Goal: Check status: Check status

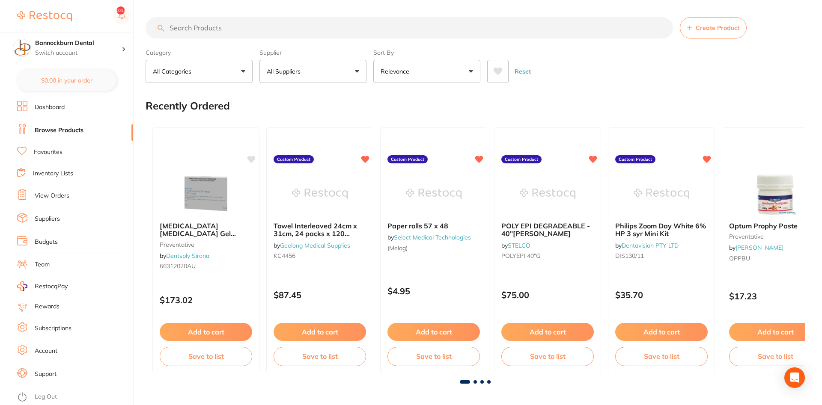
click at [67, 198] on link "View Orders" at bounding box center [52, 196] width 35 height 9
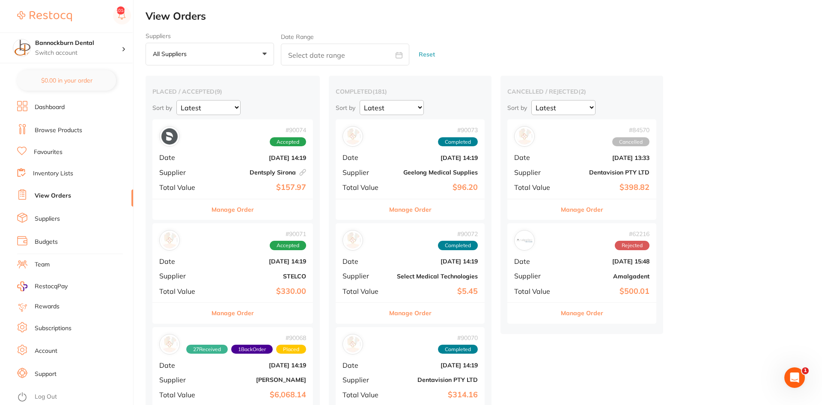
click at [246, 212] on button "Manage Order" at bounding box center [232, 209] width 42 height 21
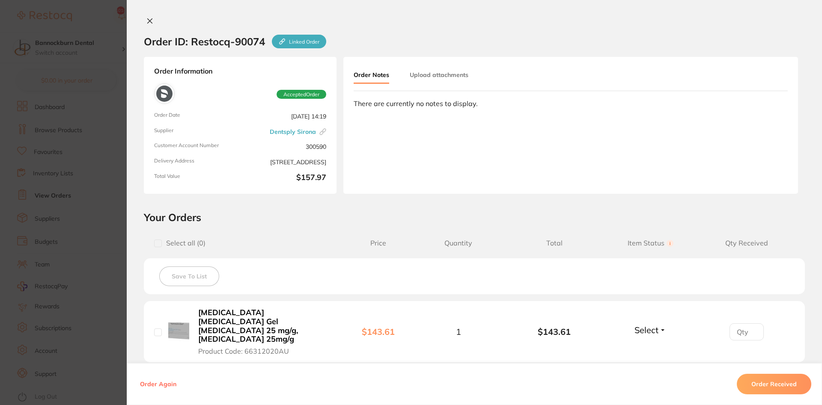
click at [151, 23] on icon at bounding box center [150, 21] width 5 height 5
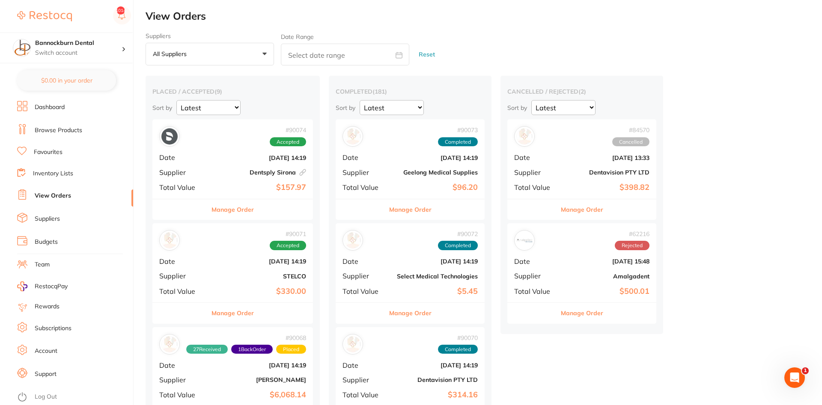
click at [235, 208] on button "Manage Order" at bounding box center [232, 209] width 42 height 21
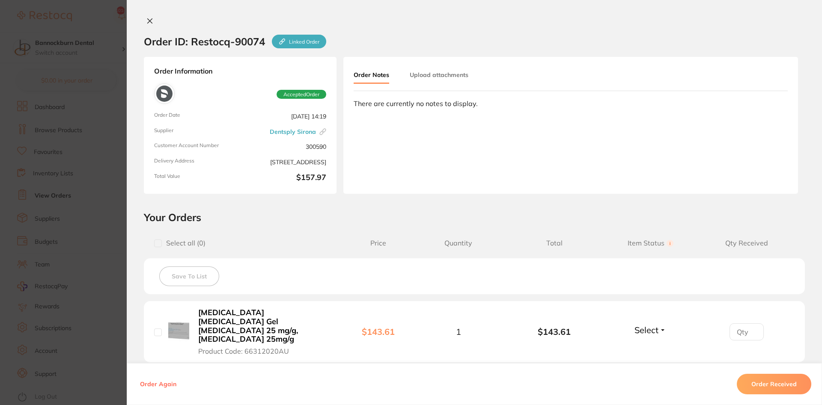
click at [146, 24] on button at bounding box center [150, 21] width 12 height 9
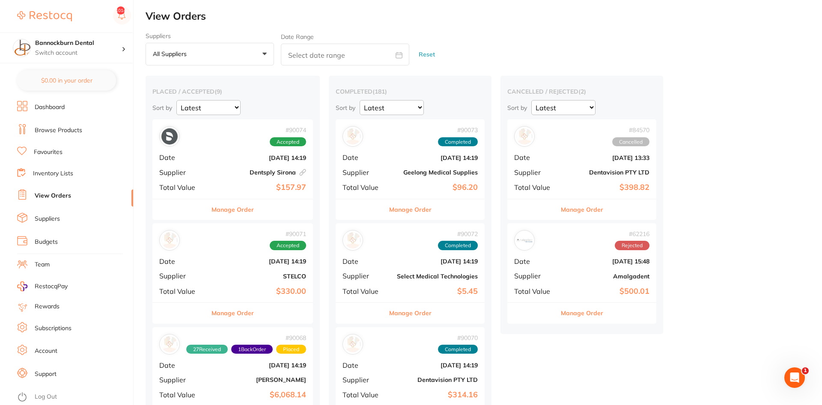
click at [246, 315] on button "Manage Order" at bounding box center [232, 313] width 42 height 21
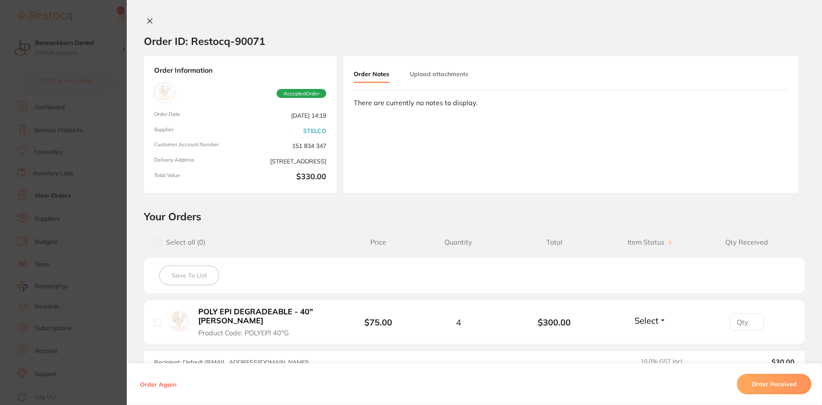
click at [151, 20] on icon at bounding box center [150, 21] width 5 height 5
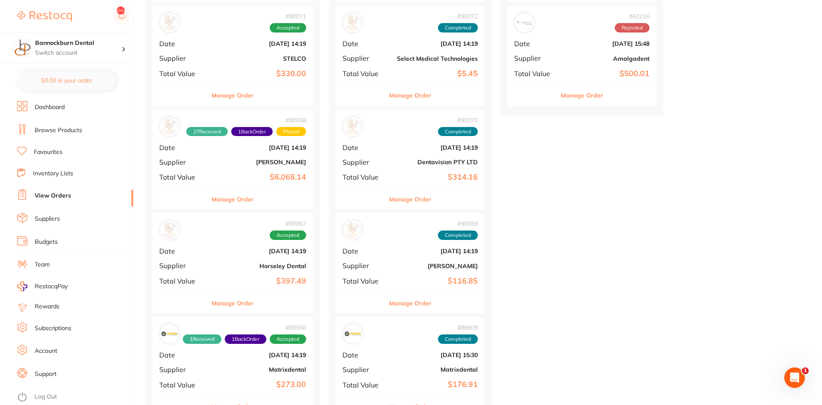
scroll to position [218, 0]
click at [236, 306] on button "Manage Order" at bounding box center [232, 303] width 42 height 21
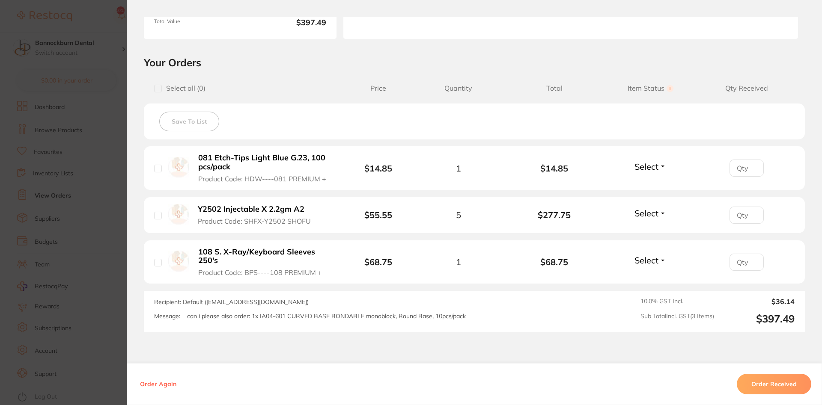
click at [652, 165] on span "Select" at bounding box center [646, 166] width 24 height 11
click at [654, 182] on span "Received" at bounding box center [650, 185] width 22 height 6
click at [650, 214] on span "Select" at bounding box center [646, 213] width 24 height 11
click at [650, 229] on span "Received" at bounding box center [650, 232] width 22 height 6
click at [653, 260] on span "Select" at bounding box center [646, 260] width 24 height 11
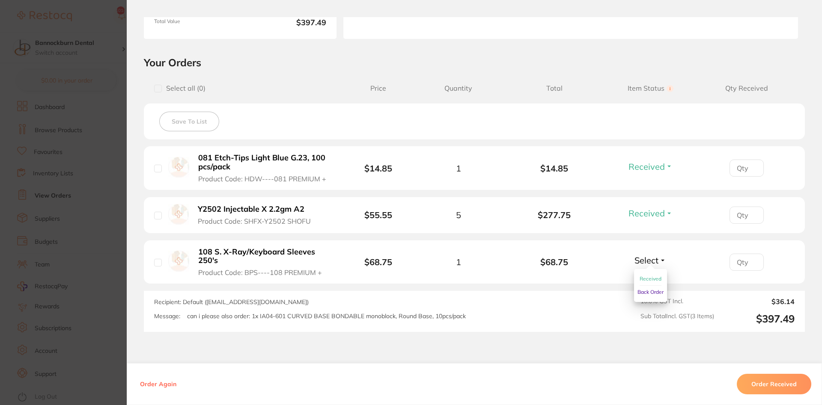
click at [647, 277] on span "Received" at bounding box center [650, 279] width 22 height 6
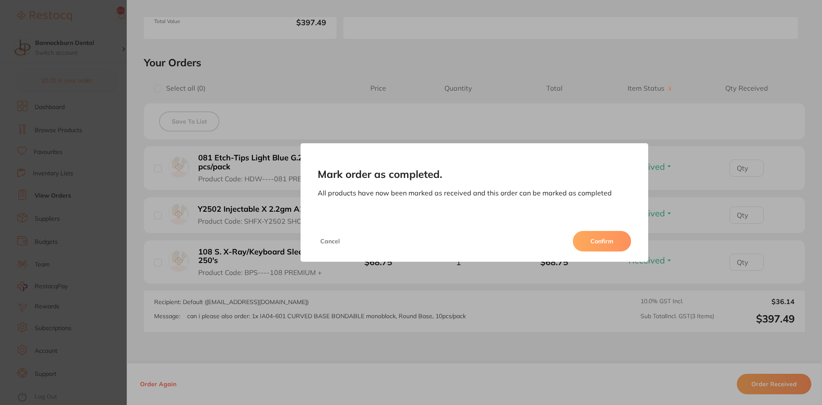
click at [603, 245] on button "Confirm" at bounding box center [602, 241] width 58 height 21
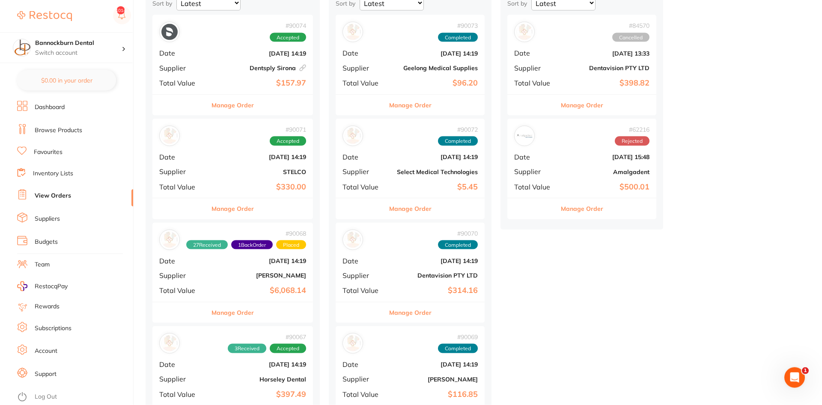
scroll to position [131, 0]
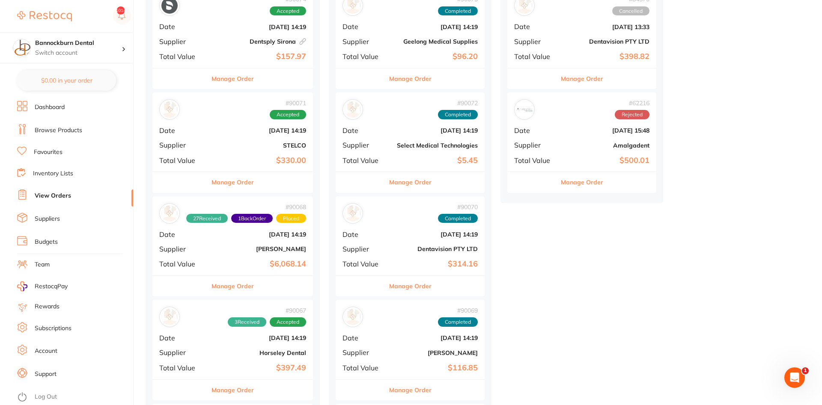
click at [249, 288] on button "Manage Order" at bounding box center [232, 286] width 42 height 21
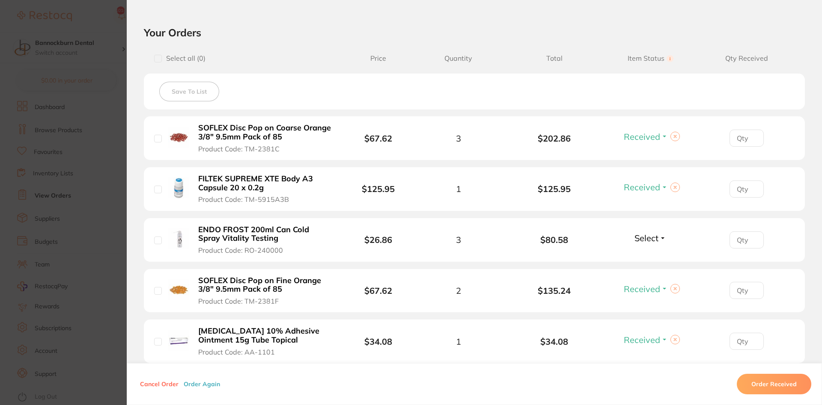
scroll to position [308, 0]
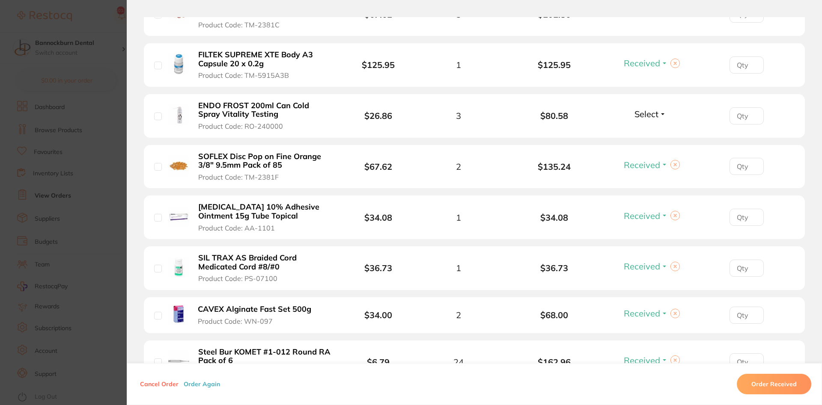
click at [644, 115] on span "Select" at bounding box center [646, 114] width 24 height 11
click at [644, 132] on span "Received" at bounding box center [650, 132] width 22 height 6
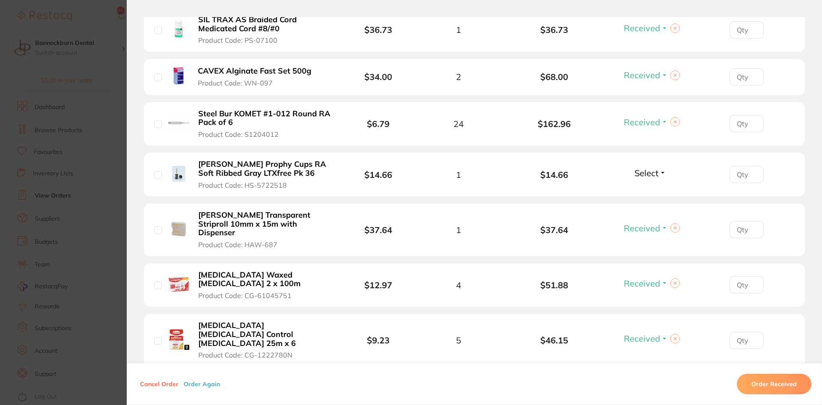
scroll to position [565, 0]
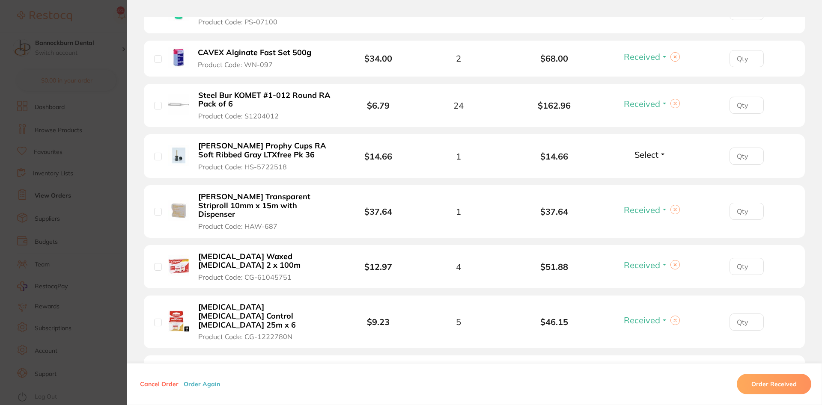
click at [648, 154] on span "Select" at bounding box center [646, 154] width 24 height 11
click at [653, 174] on span "Received" at bounding box center [650, 173] width 22 height 6
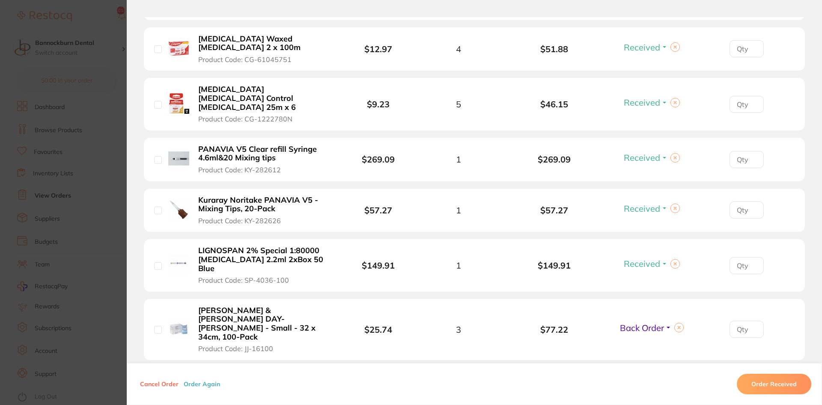
scroll to position [822, 0]
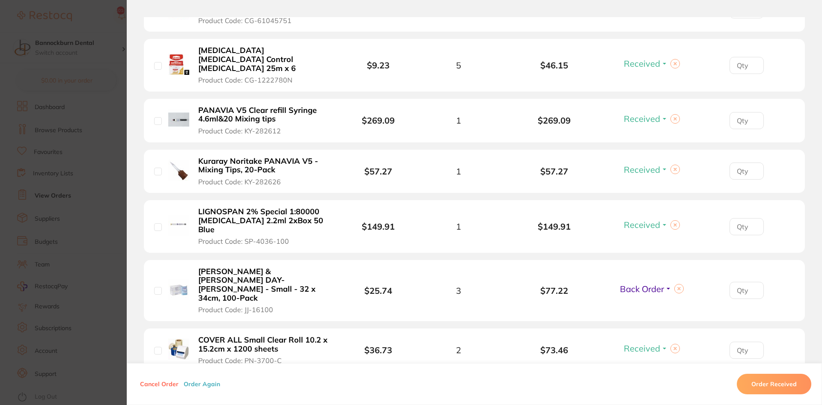
click at [676, 284] on button at bounding box center [678, 288] width 9 height 9
click at [659, 284] on button "Select" at bounding box center [650, 289] width 37 height 11
click at [647, 304] on span "Received" at bounding box center [650, 307] width 22 height 6
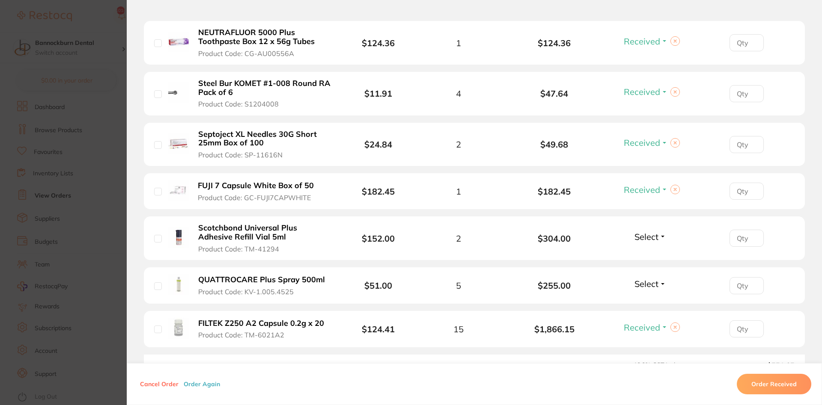
scroll to position [1713, 0]
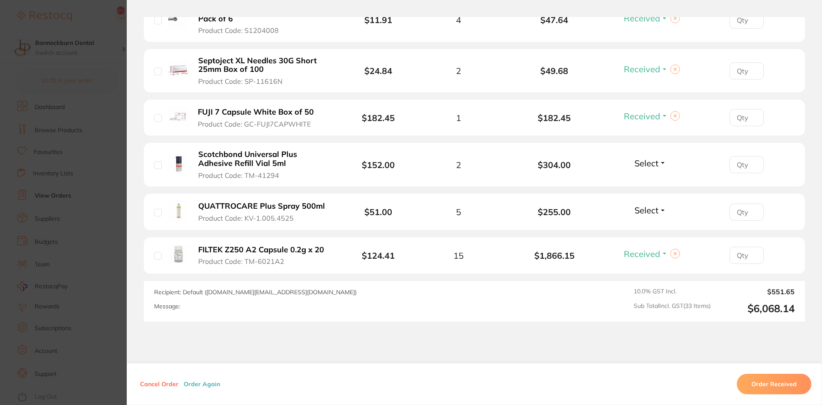
click at [652, 158] on span "Select" at bounding box center [646, 163] width 24 height 11
click at [657, 178] on span "Received" at bounding box center [650, 181] width 22 height 6
drag, startPoint x: 653, startPoint y: 164, endPoint x: 657, endPoint y: 166, distance: 4.5
click at [657, 205] on span "Select" at bounding box center [646, 210] width 24 height 11
click at [652, 226] on span "Received" at bounding box center [650, 229] width 22 height 6
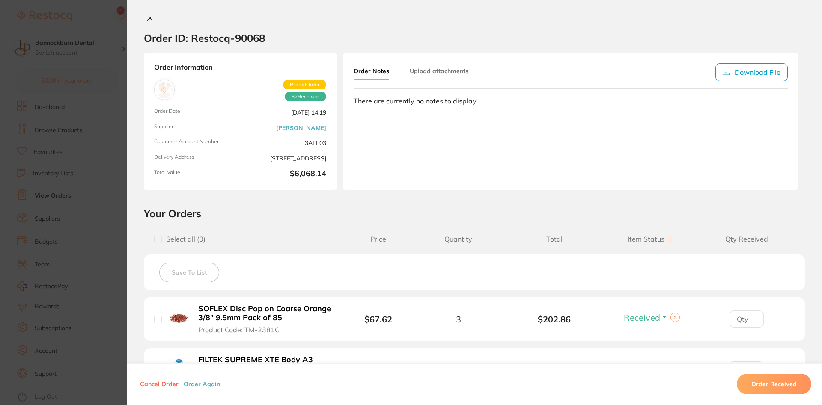
scroll to position [0, 0]
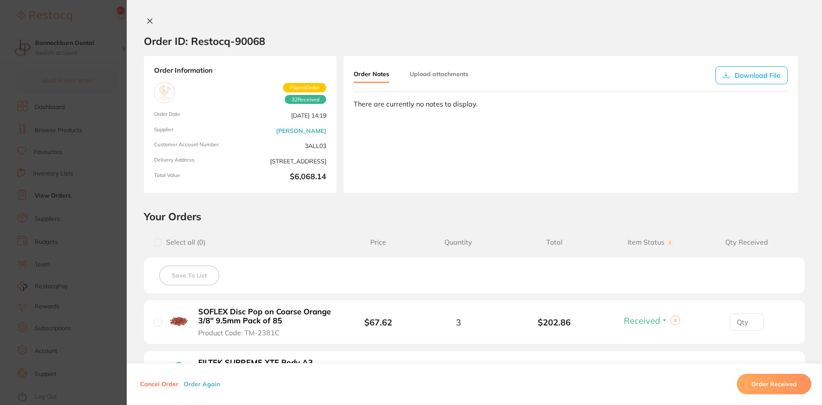
click at [101, 162] on section "Order ID: Restocq- 90068 Order Information 32 Received Placed Order Order Date …" at bounding box center [411, 202] width 822 height 405
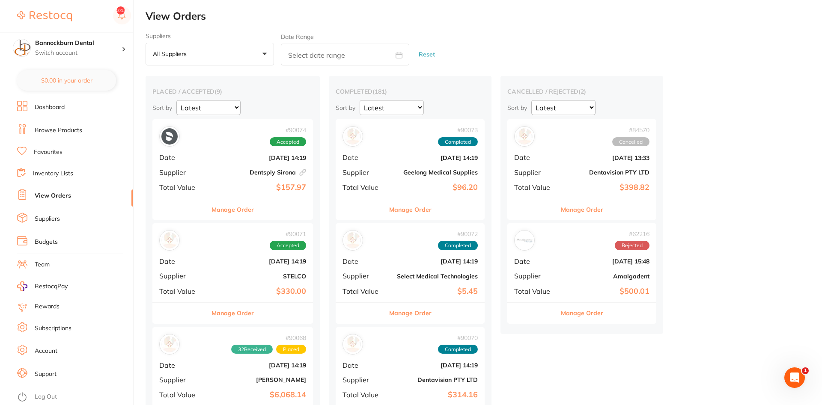
click at [230, 312] on button "Manage Order" at bounding box center [232, 313] width 42 height 21
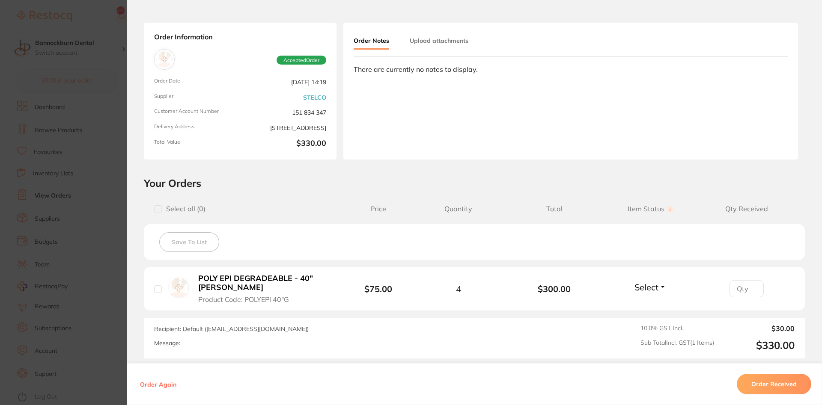
scroll to position [51, 0]
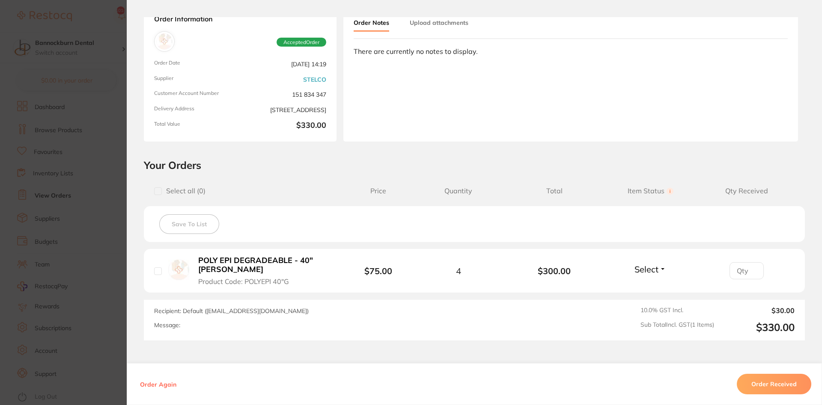
click at [653, 268] on span "Select" at bounding box center [646, 269] width 24 height 11
click at [653, 288] on span "Received" at bounding box center [650, 288] width 22 height 6
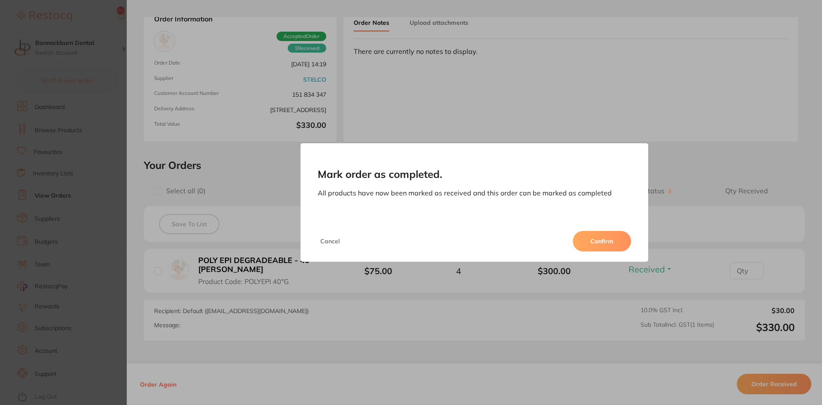
click at [611, 239] on button "Confirm" at bounding box center [602, 241] width 58 height 21
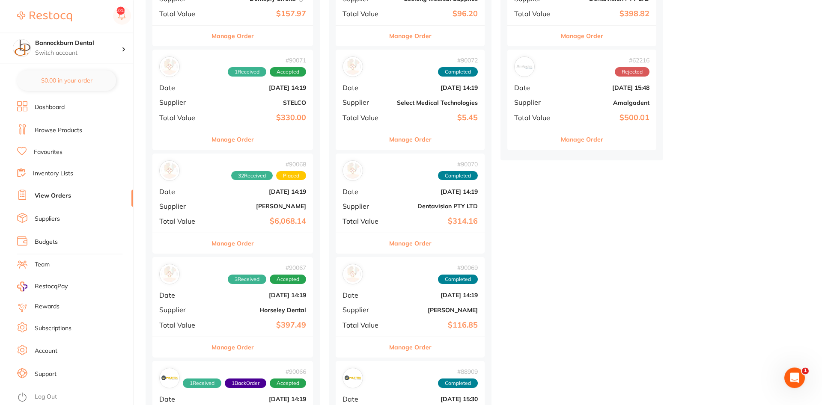
scroll to position [175, 0]
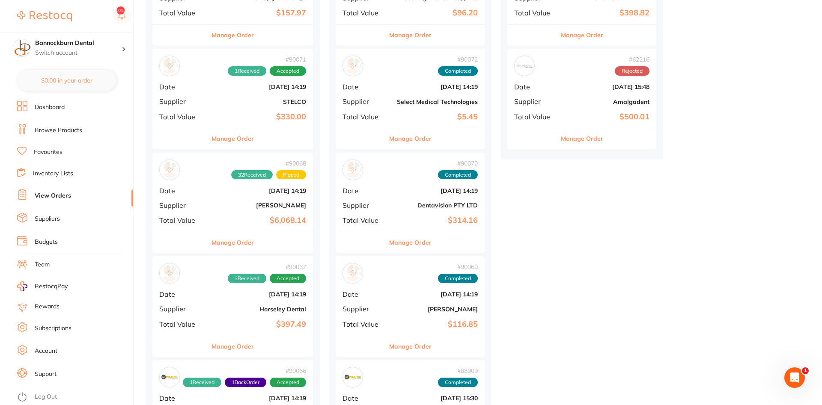
click at [237, 141] on button "Manage Order" at bounding box center [232, 138] width 42 height 21
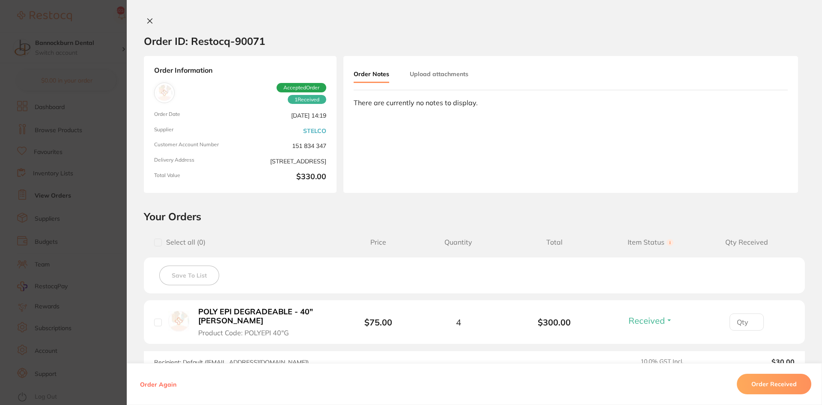
click at [95, 189] on section "Order ID: Restocq- 90071 Order Information 1 Received Accepted Order Order Date…" at bounding box center [411, 202] width 822 height 405
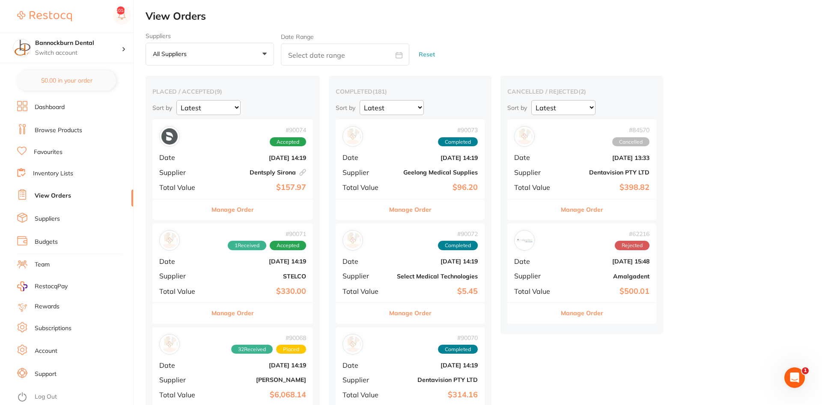
click at [245, 313] on button "Manage Order" at bounding box center [232, 313] width 42 height 21
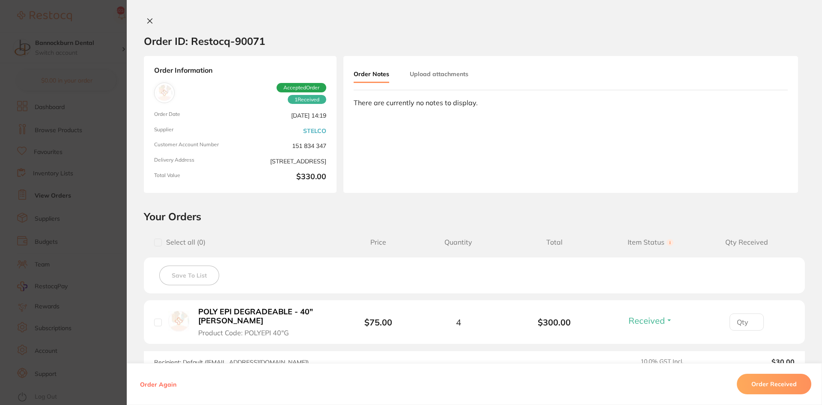
click at [650, 321] on span "Received" at bounding box center [646, 320] width 36 height 11
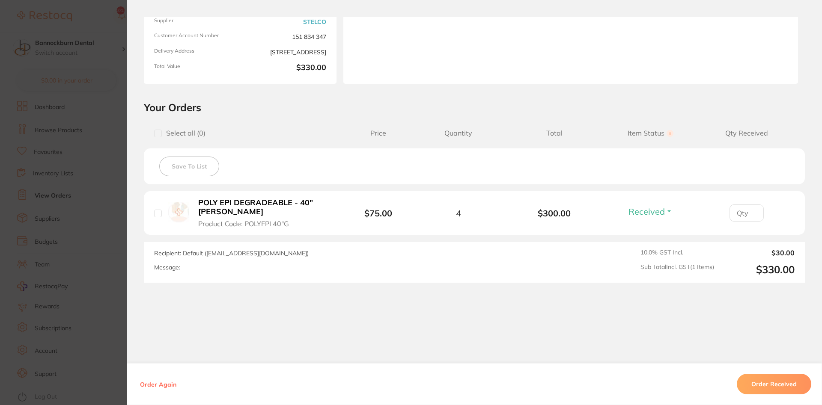
scroll to position [114, 0]
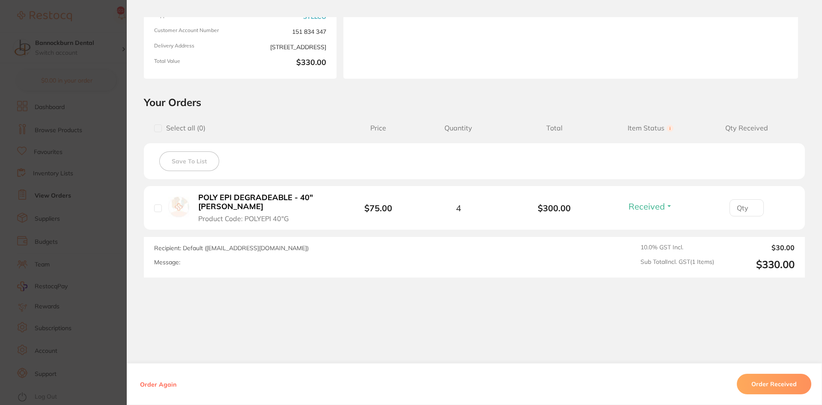
click at [761, 382] on button "Order Received" at bounding box center [773, 384] width 74 height 21
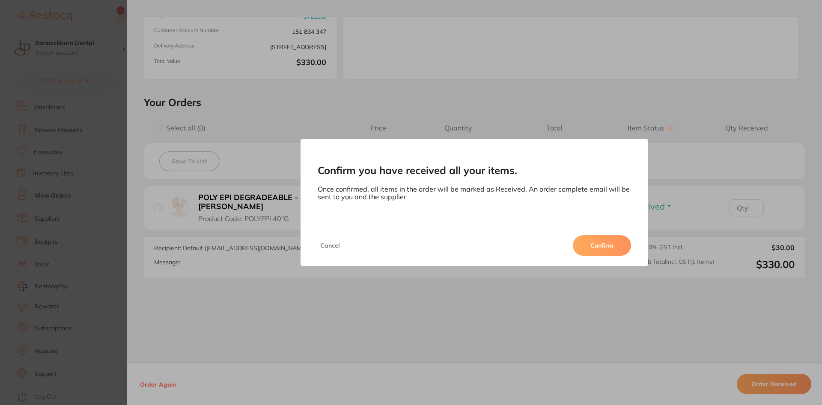
click at [600, 246] on button "Confirm" at bounding box center [602, 245] width 58 height 21
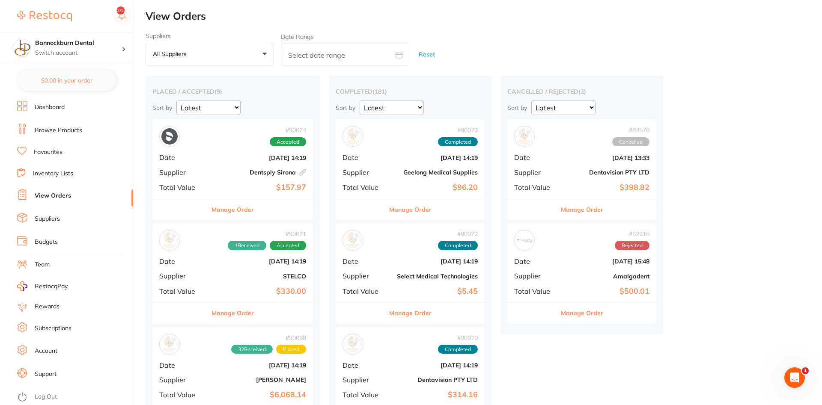
click at [237, 309] on button "Manage Order" at bounding box center [232, 313] width 42 height 21
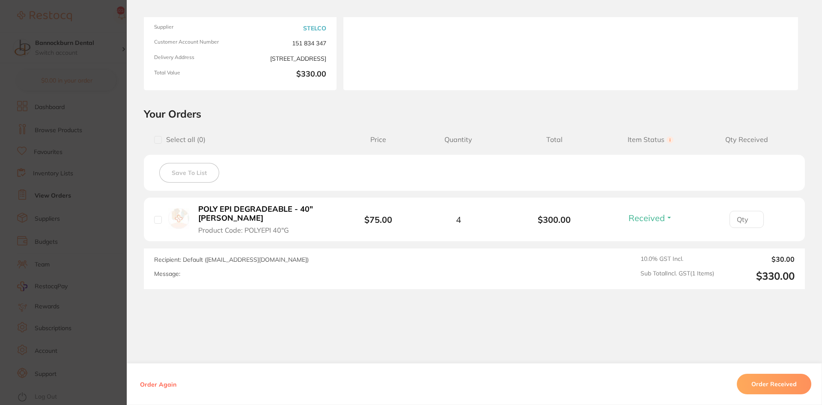
click at [770, 382] on button "Order Received" at bounding box center [773, 384] width 74 height 21
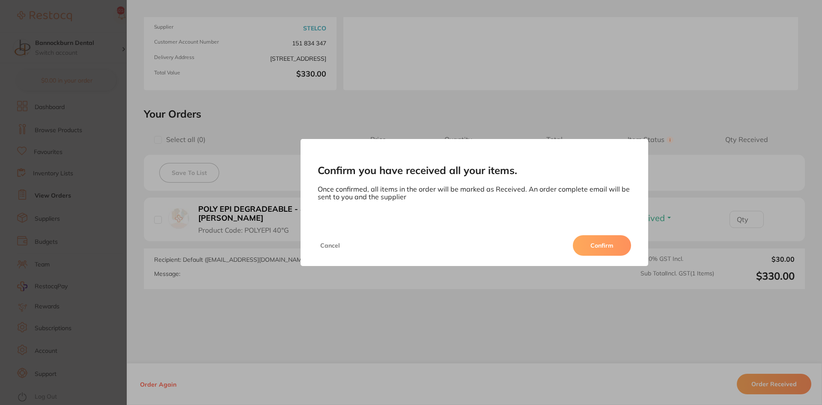
click at [609, 242] on button "Confirm" at bounding box center [602, 245] width 58 height 21
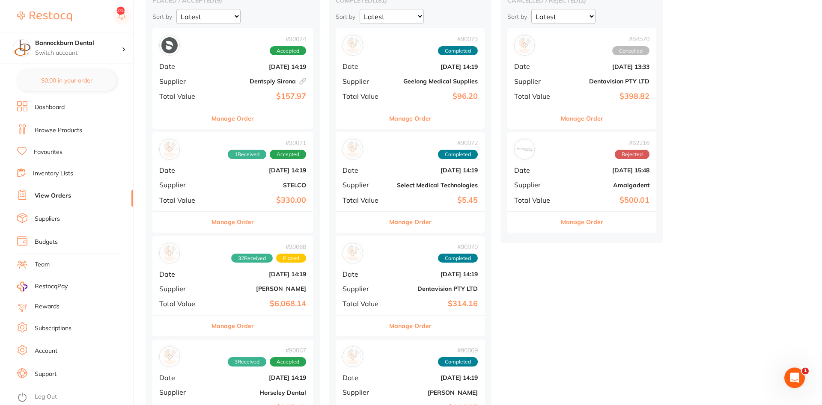
scroll to position [175, 0]
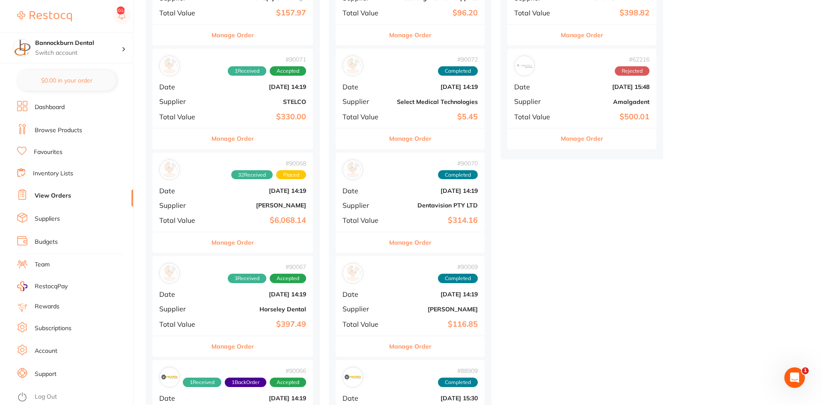
click at [232, 347] on button "Manage Order" at bounding box center [232, 346] width 42 height 21
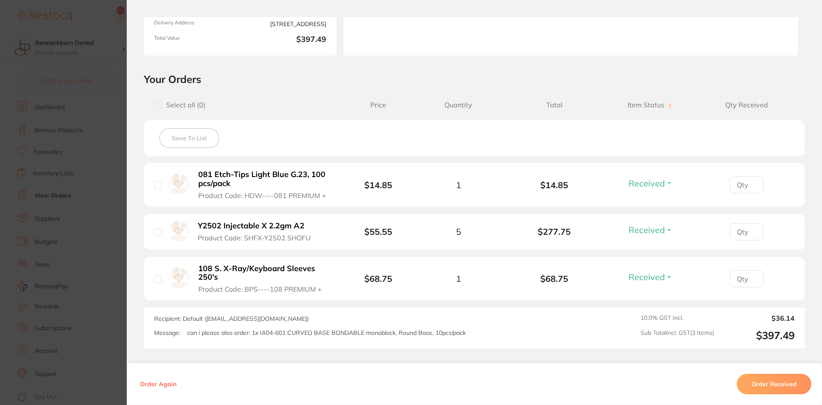
scroll to position [154, 0]
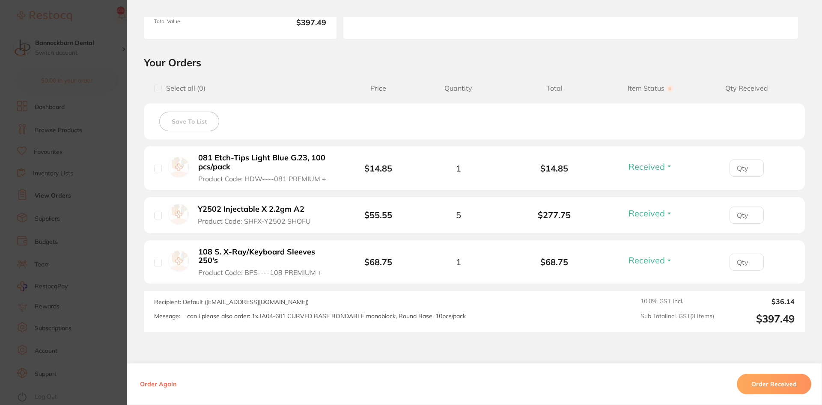
click at [773, 383] on button "Order Received" at bounding box center [773, 384] width 74 height 21
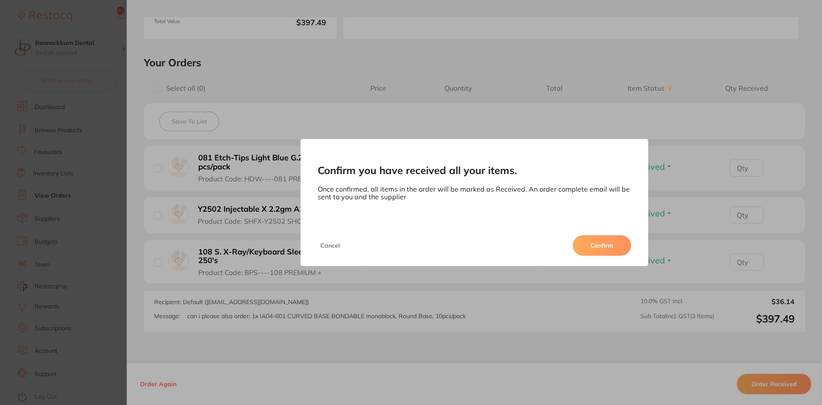
click at [612, 253] on button "Confirm" at bounding box center [602, 245] width 58 height 21
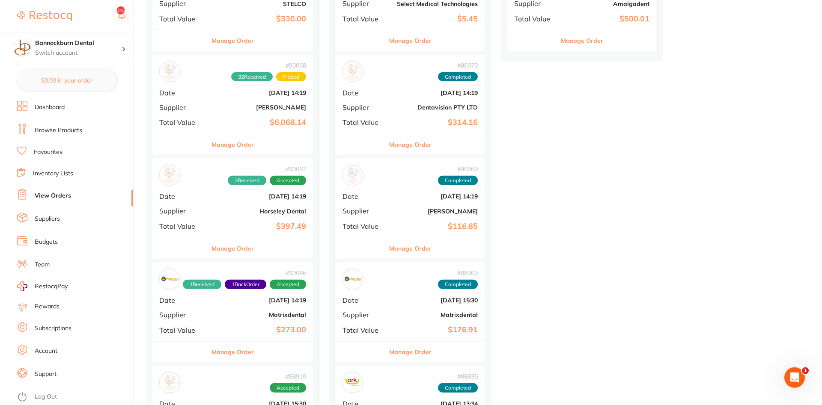
scroll to position [306, 0]
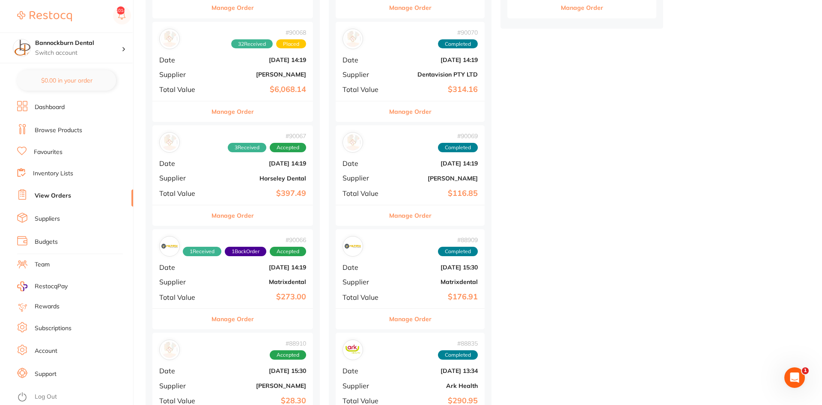
click at [64, 169] on link "Inventory Lists" at bounding box center [53, 173] width 40 height 9
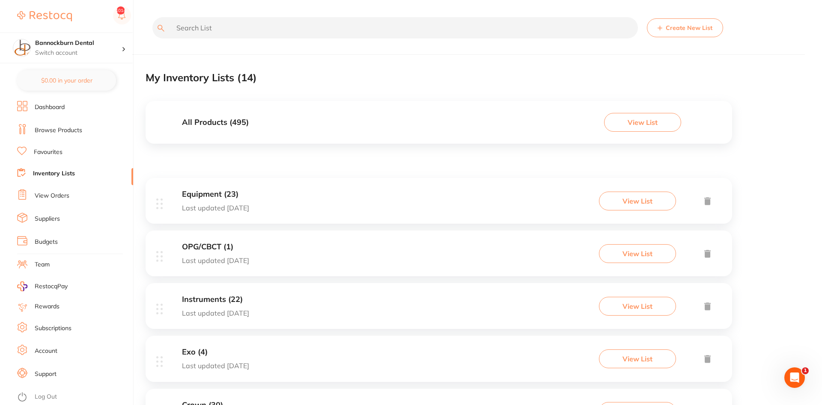
click at [50, 196] on link "View Orders" at bounding box center [52, 196] width 35 height 9
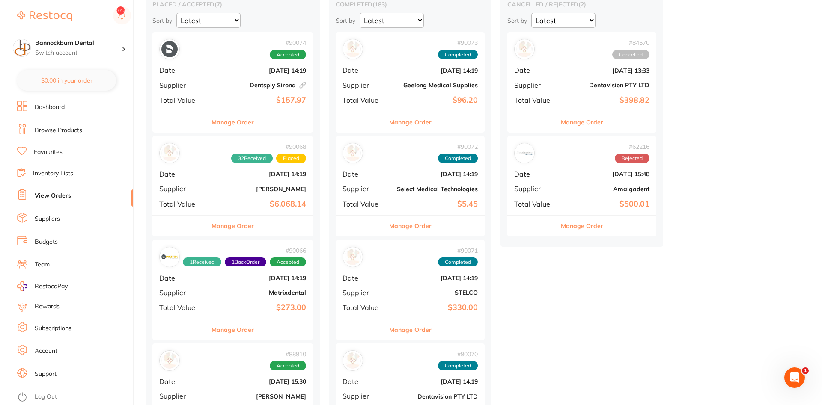
scroll to position [131, 0]
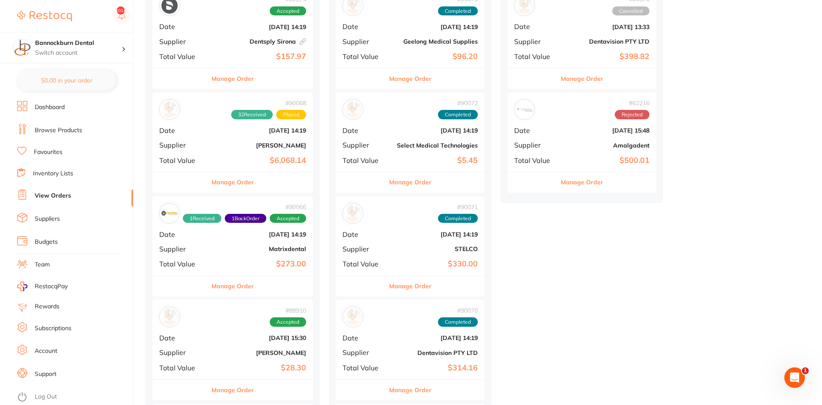
click at [245, 287] on button "Manage Order" at bounding box center [232, 286] width 42 height 21
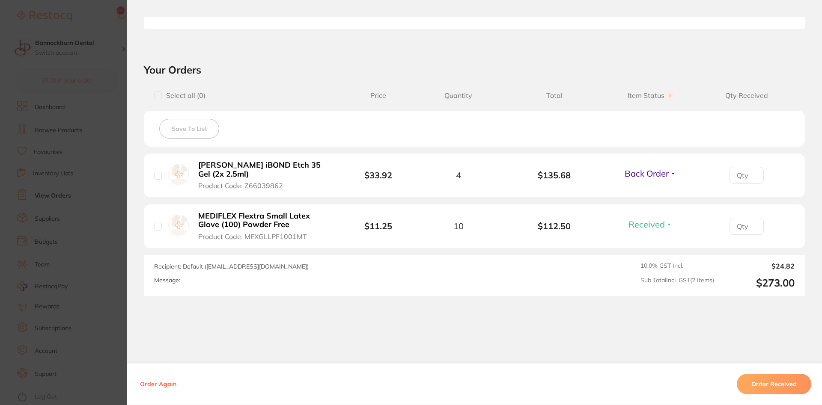
scroll to position [257, 0]
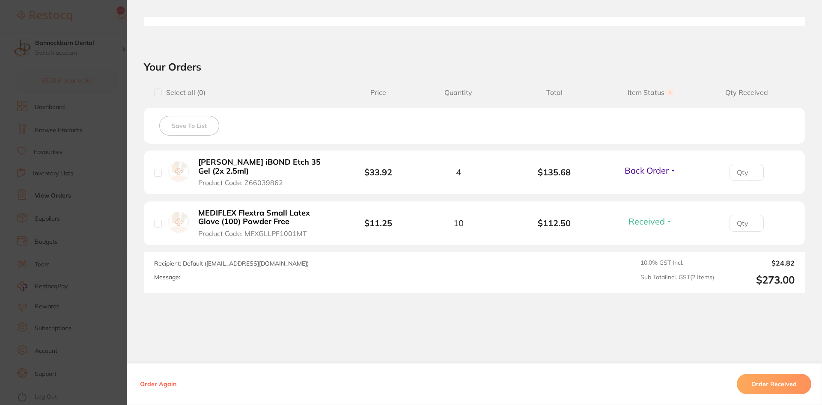
click at [644, 169] on span "Back Order" at bounding box center [646, 170] width 44 height 11
click at [649, 183] on button "Received" at bounding box center [650, 189] width 22 height 13
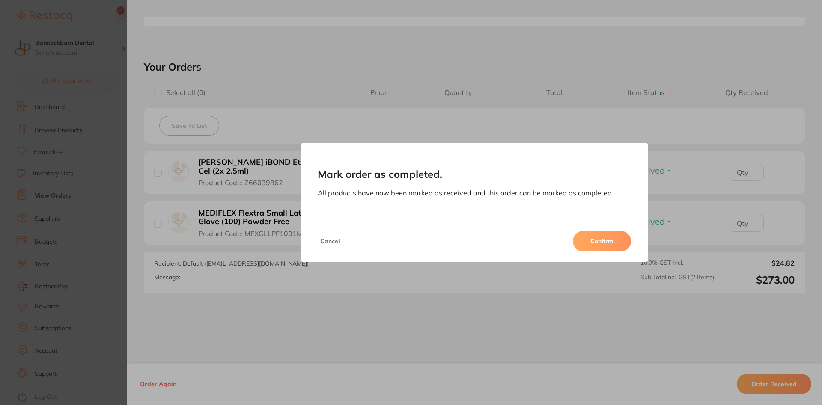
click at [604, 245] on button "Confirm" at bounding box center [602, 241] width 58 height 21
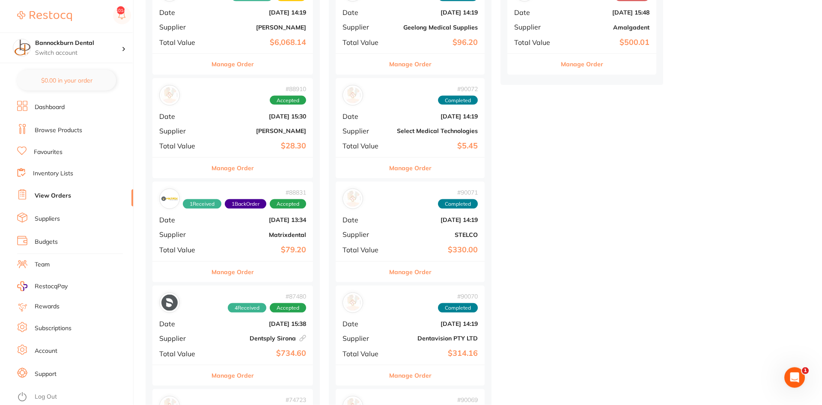
scroll to position [306, 0]
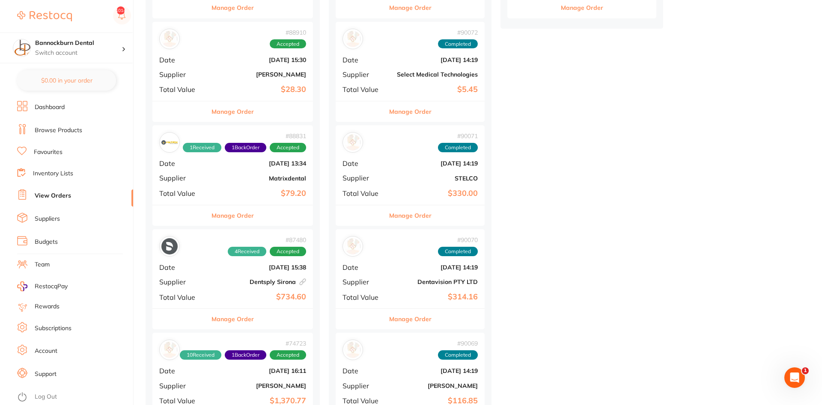
click at [238, 318] on button "Manage Order" at bounding box center [232, 319] width 42 height 21
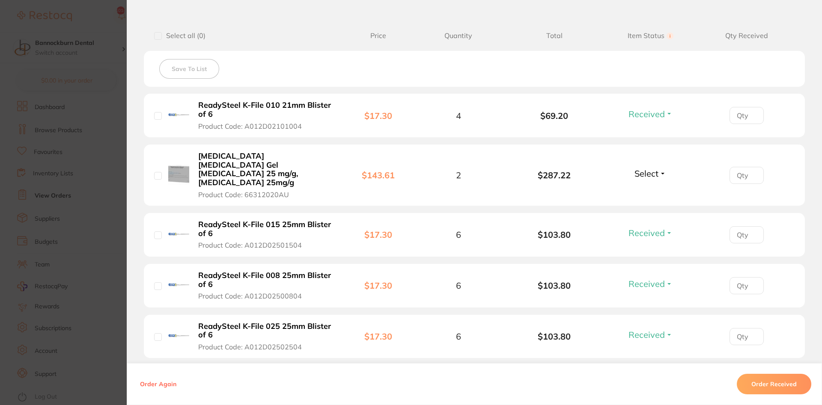
scroll to position [154, 0]
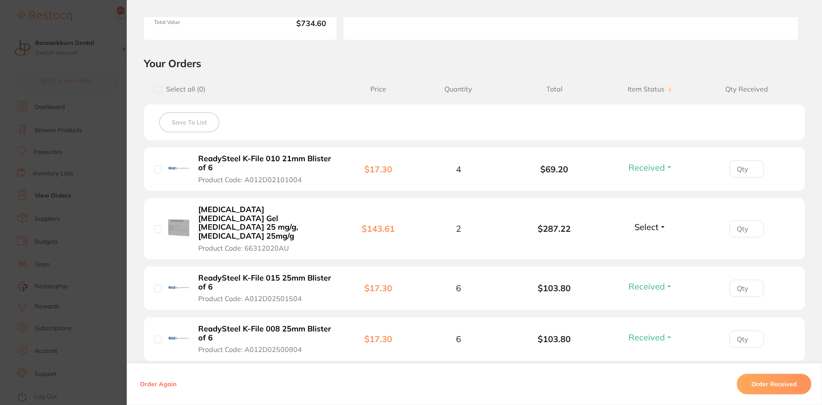
click at [119, 245] on section "Order ID: Restocq- 87480 Linked Order Order Information 4 Received Accepted Ord…" at bounding box center [411, 202] width 822 height 405
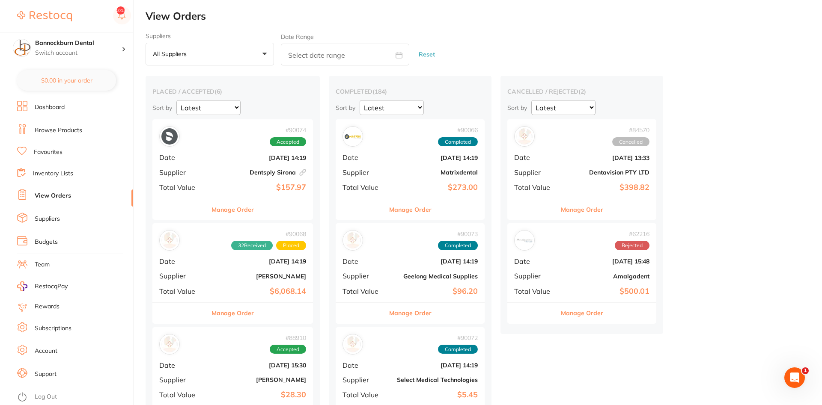
scroll to position [262, 0]
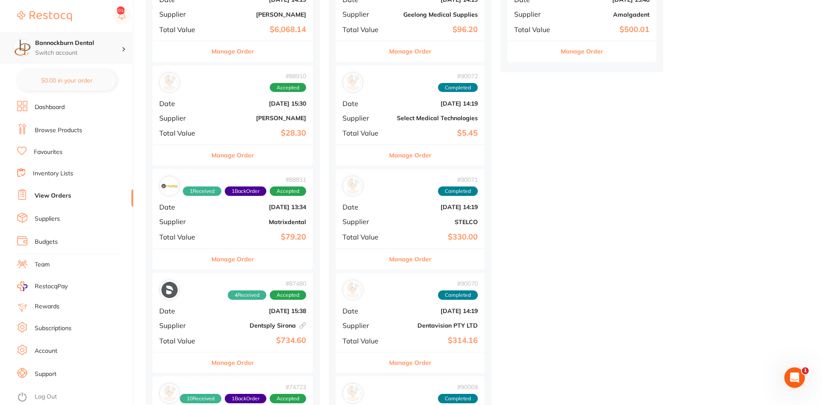
click at [122, 48] on div at bounding box center [127, 48] width 11 height 8
click at [19, 395] on icon at bounding box center [22, 397] width 8 height 7
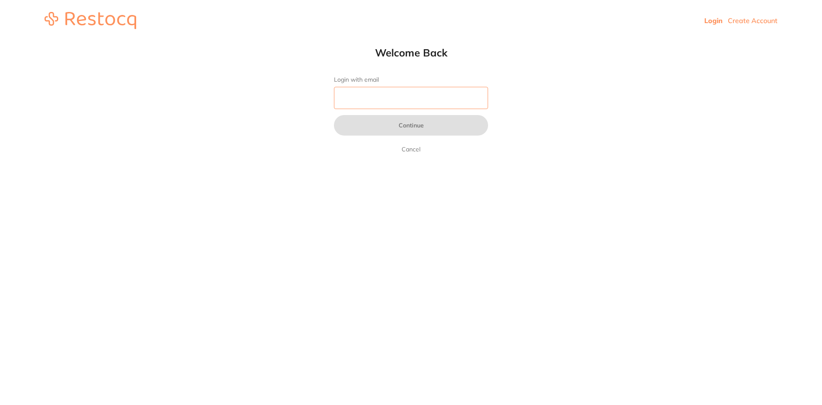
click at [363, 101] on input "Login with email" at bounding box center [411, 98] width 154 height 22
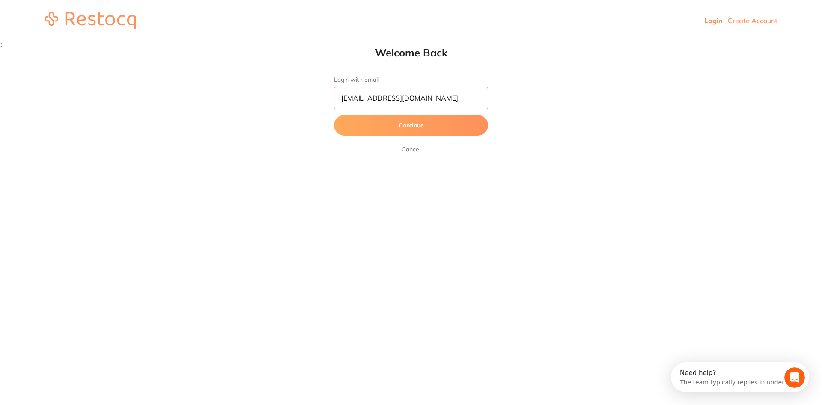
type input "[EMAIL_ADDRESS][DOMAIN_NAME]"
click at [334, 115] on button "Continue" at bounding box center [411, 125] width 154 height 21
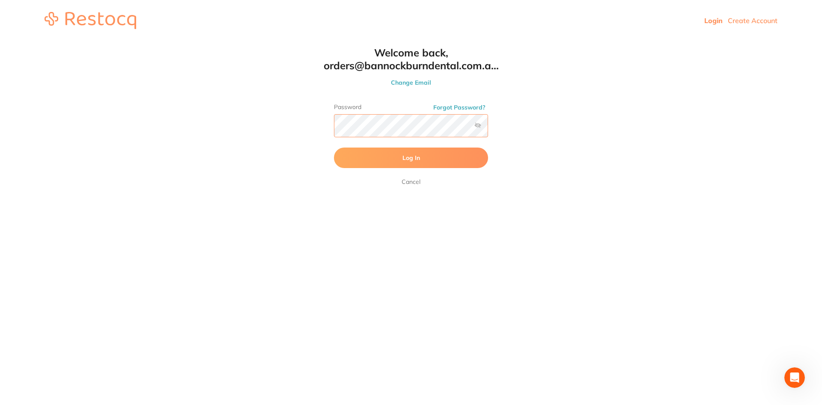
click at [334, 148] on button "Log In" at bounding box center [411, 158] width 154 height 21
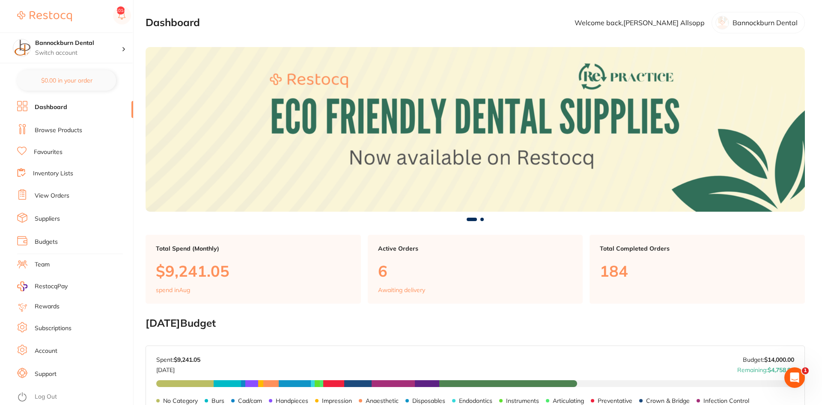
click at [62, 196] on link "View Orders" at bounding box center [52, 196] width 35 height 9
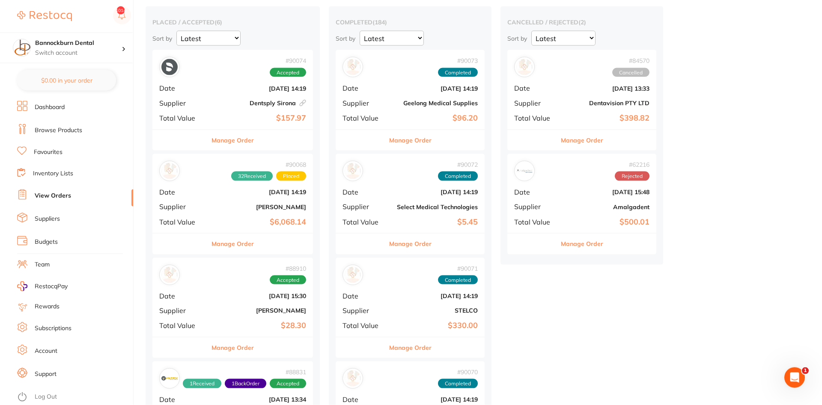
scroll to position [87, 0]
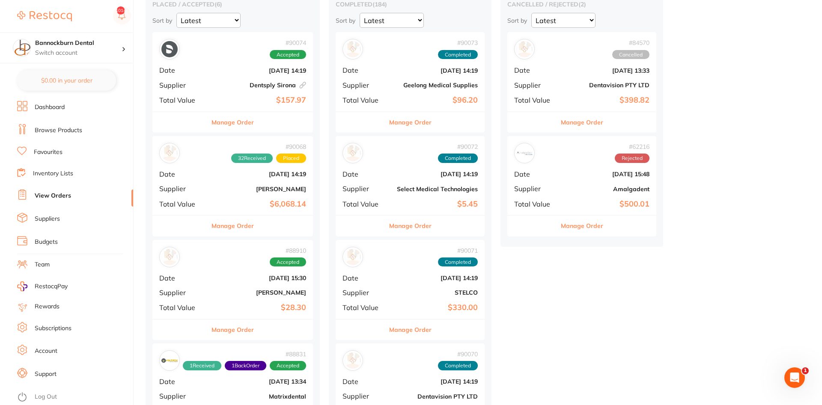
click at [249, 330] on button "Manage Order" at bounding box center [232, 330] width 42 height 21
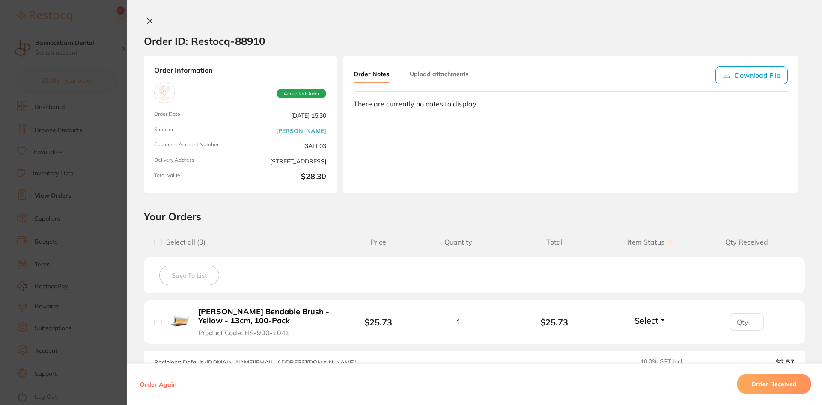
click at [146, 18] on icon at bounding box center [149, 21] width 7 height 7
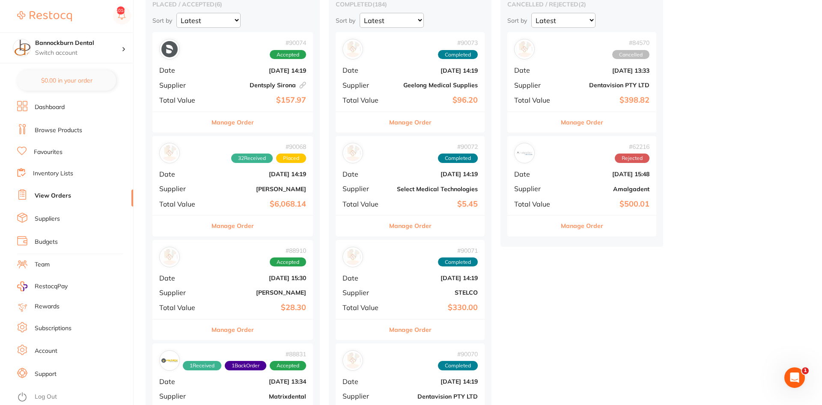
click at [231, 224] on button "Manage Order" at bounding box center [232, 226] width 42 height 21
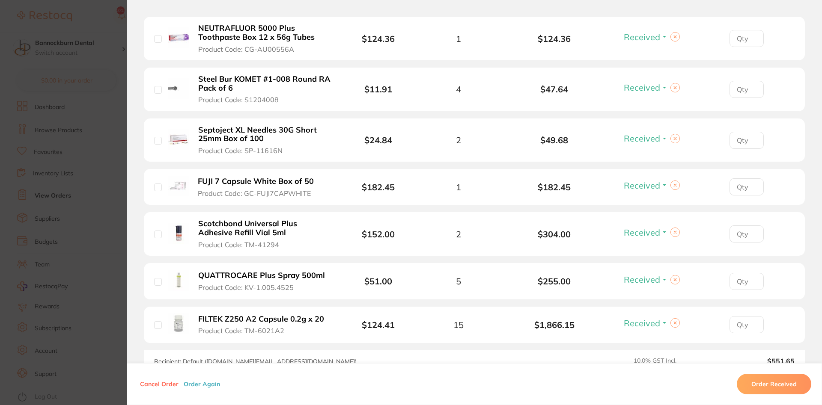
scroll to position [1713, 0]
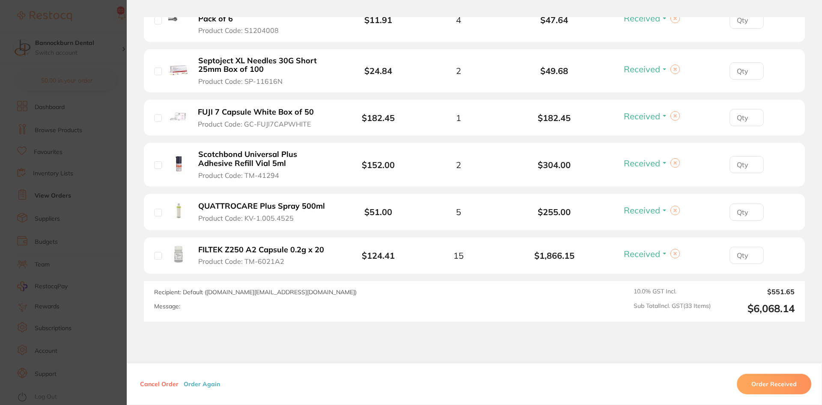
click at [119, 62] on section "Order ID: Restocq- 90068 Order Information 32 Received Placed Order Order Date …" at bounding box center [411, 202] width 822 height 405
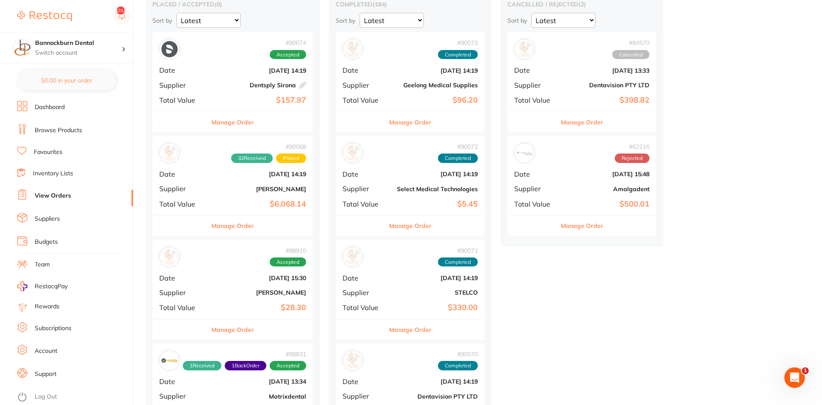
click at [243, 327] on button "Manage Order" at bounding box center [232, 330] width 42 height 21
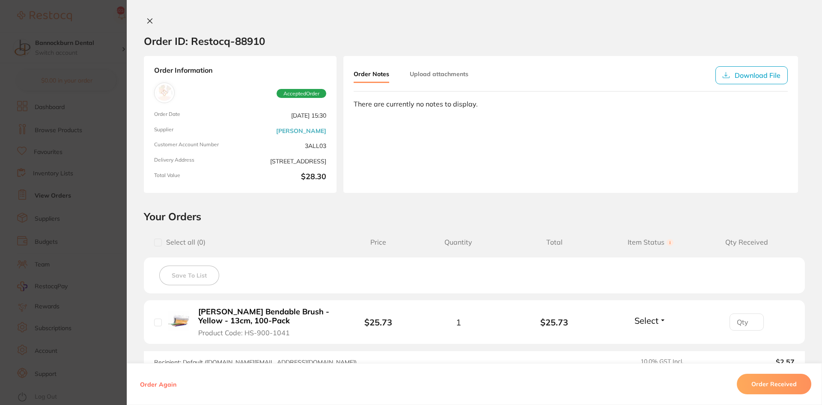
click at [109, 129] on section "Order ID: Restocq- 88910 Order Information Accepted Order Order Date Aug 4 2025…" at bounding box center [411, 202] width 822 height 405
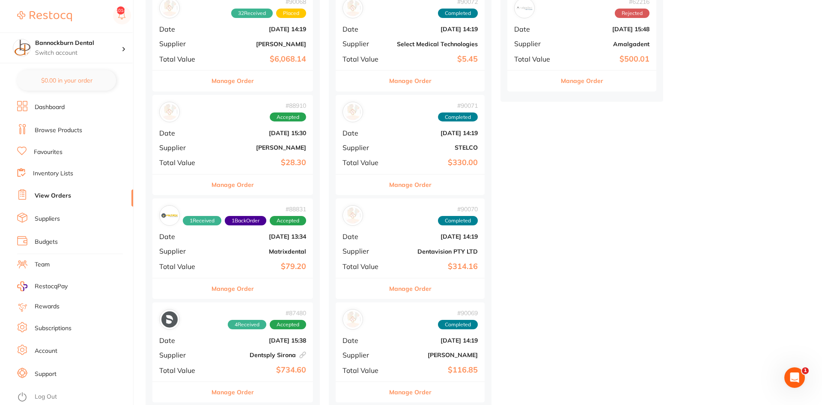
scroll to position [262, 0]
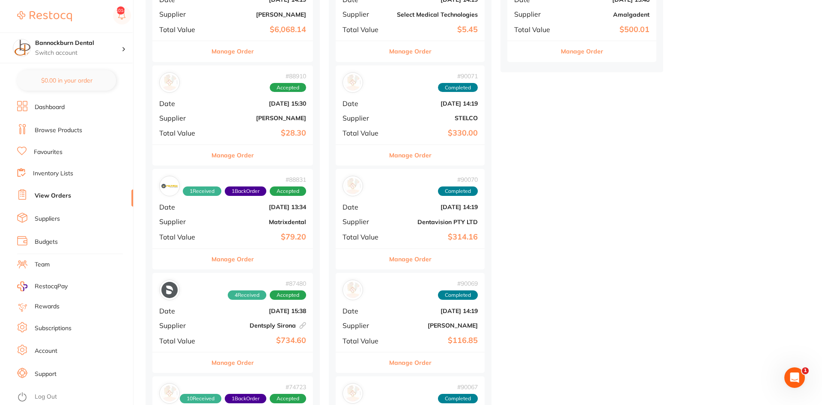
click at [243, 257] on button "Manage Order" at bounding box center [232, 259] width 42 height 21
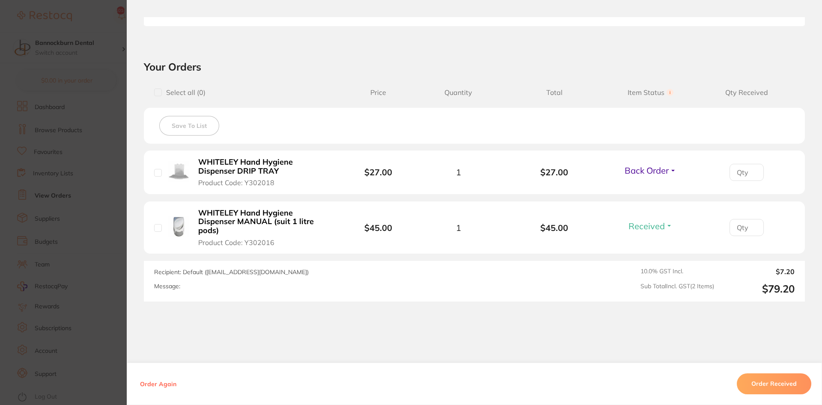
click at [113, 245] on section "Order ID: Restocq- 88831 Order Information 1 Received 1 Back Order Accepted Ord…" at bounding box center [411, 202] width 822 height 405
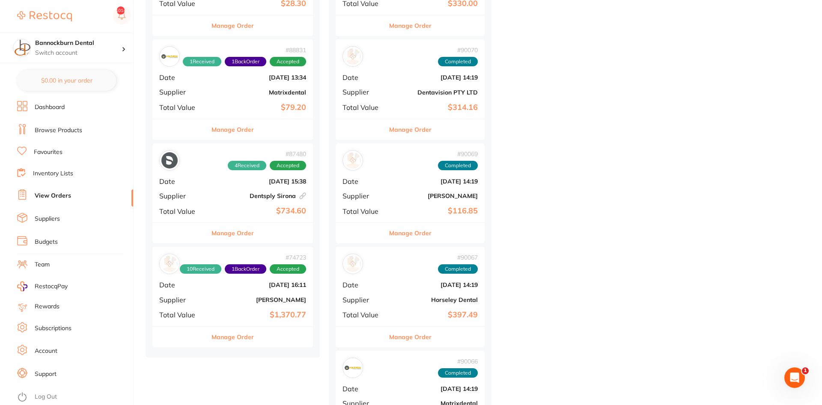
scroll to position [393, 0]
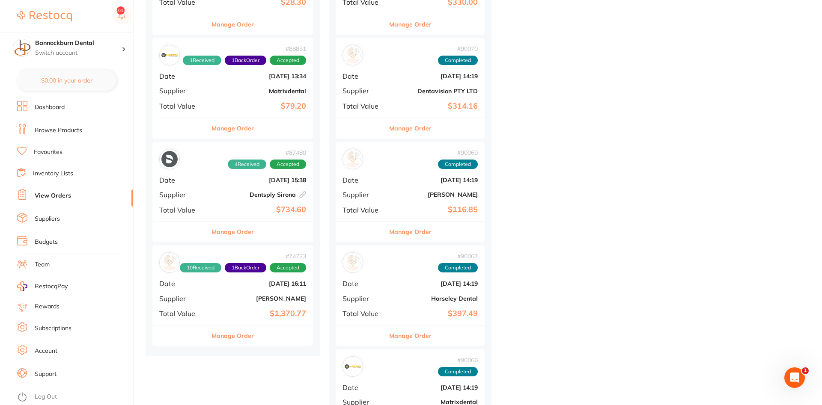
click at [246, 340] on button "Manage Order" at bounding box center [232, 336] width 42 height 21
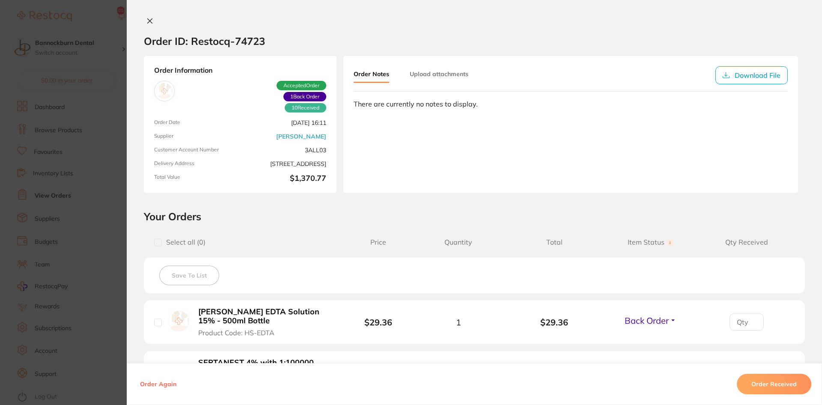
click at [650, 320] on span "Back Order" at bounding box center [646, 320] width 44 height 11
click at [657, 335] on button "Received" at bounding box center [650, 339] width 22 height 13
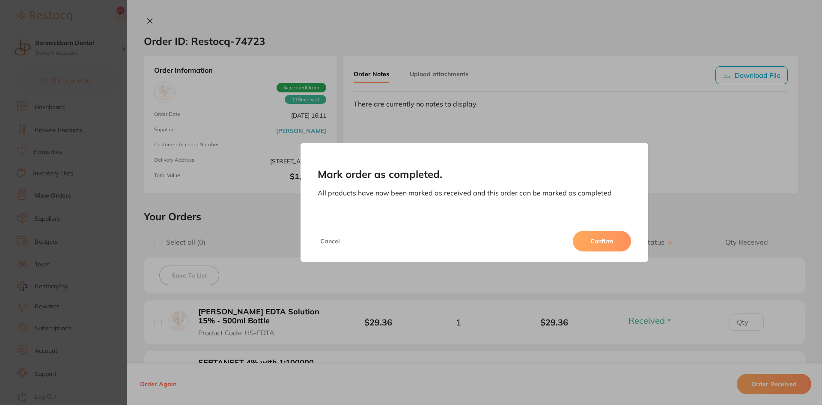
click at [608, 242] on button "Confirm" at bounding box center [602, 241] width 58 height 21
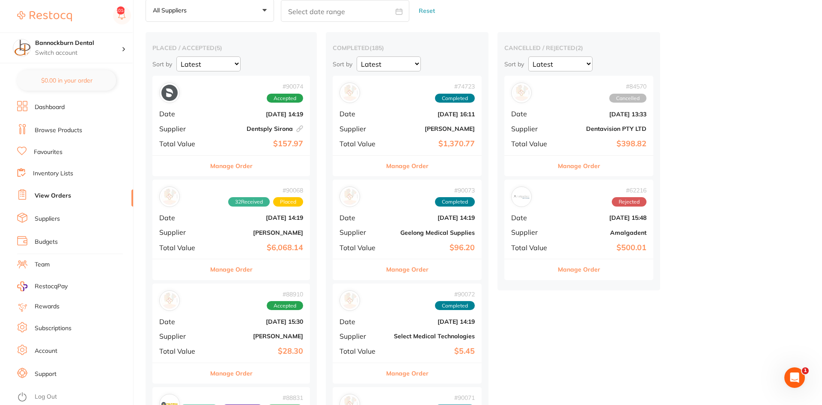
scroll to position [131, 0]
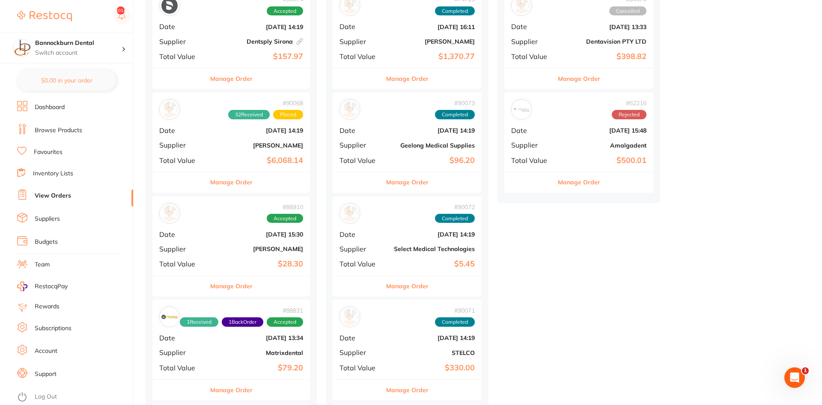
click at [238, 179] on button "Manage Order" at bounding box center [231, 182] width 42 height 21
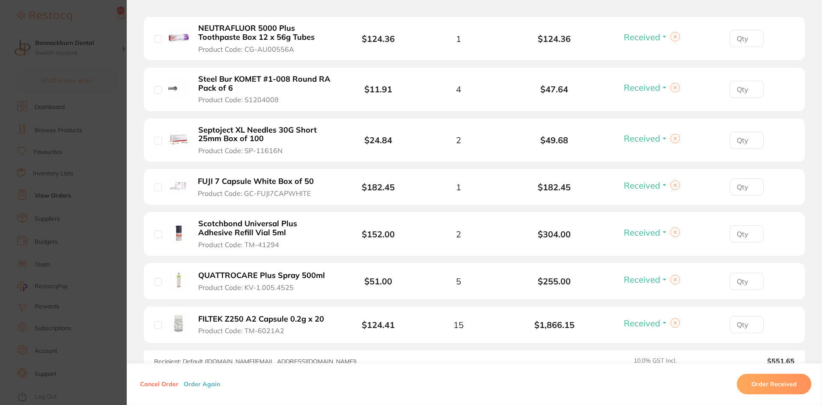
scroll to position [1713, 0]
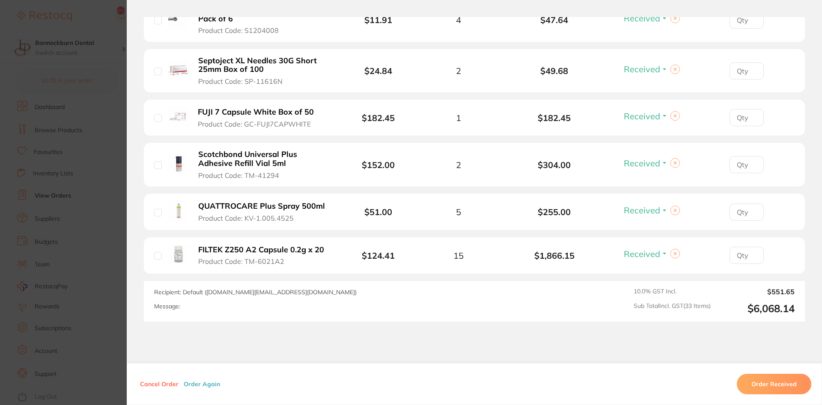
click at [122, 78] on section "Order ID: Restocq- 90068 Order Information 32 Received Placed Order Order Date …" at bounding box center [411, 202] width 822 height 405
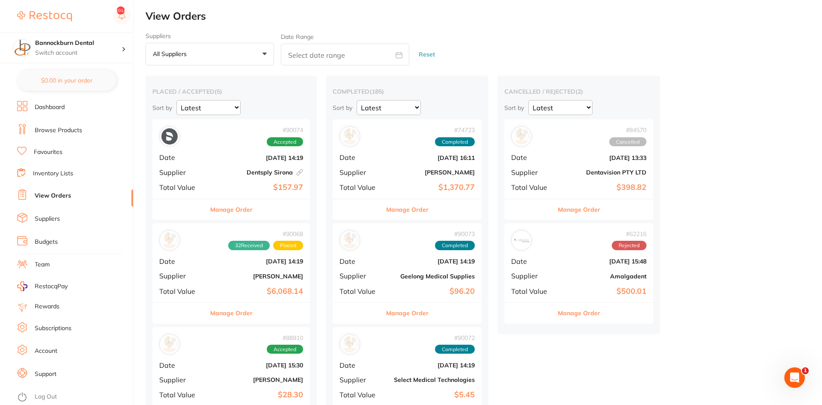
click at [241, 207] on button "Manage Order" at bounding box center [231, 209] width 42 height 21
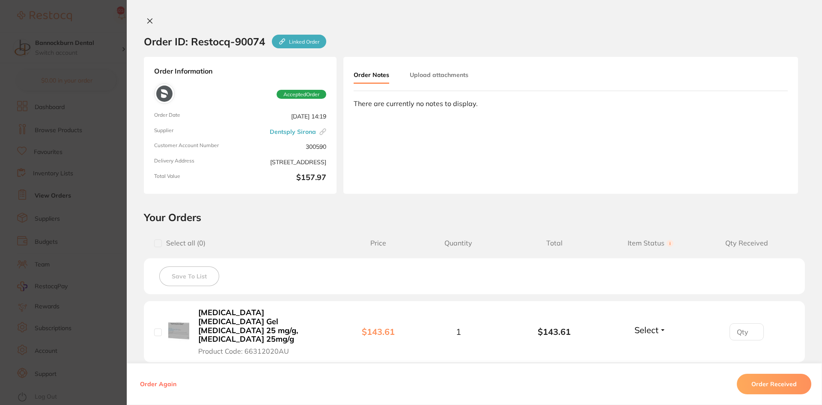
click at [122, 175] on section "Order ID: Restocq- 90074 Linked Order Order Information Accepted Order Order Da…" at bounding box center [411, 202] width 822 height 405
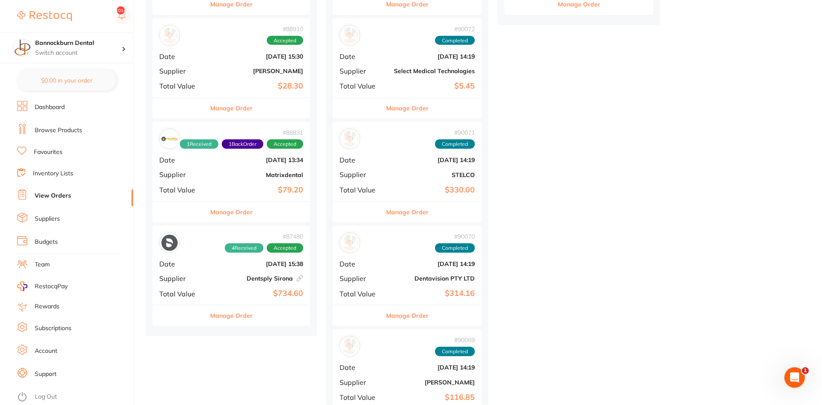
scroll to position [349, 0]
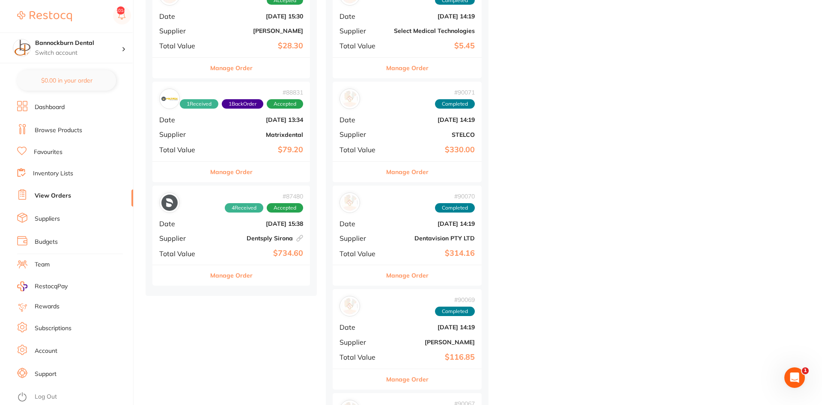
click at [242, 277] on button "Manage Order" at bounding box center [231, 275] width 42 height 21
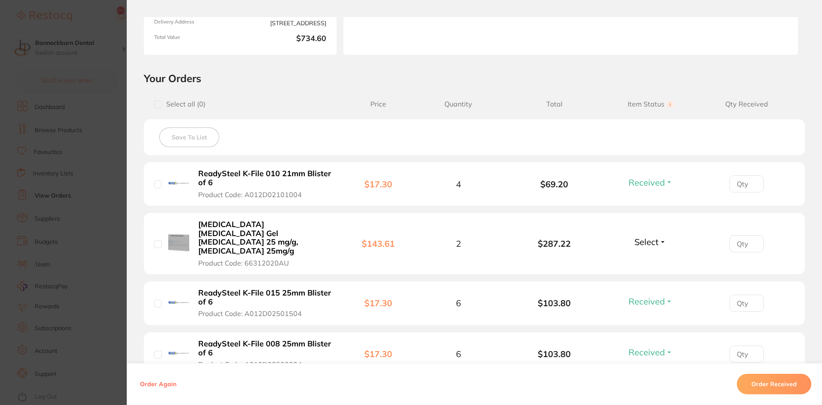
scroll to position [154, 0]
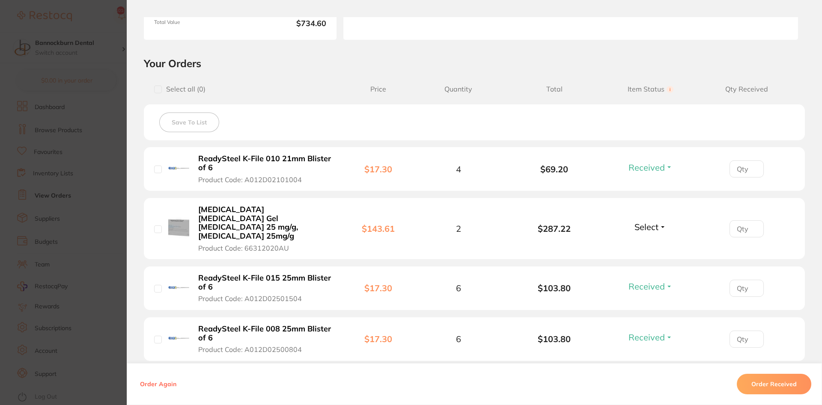
click at [118, 194] on section "Order ID: Restocq- 87480 Linked Order Order Information 4 Received Accepted Ord…" at bounding box center [411, 202] width 822 height 405
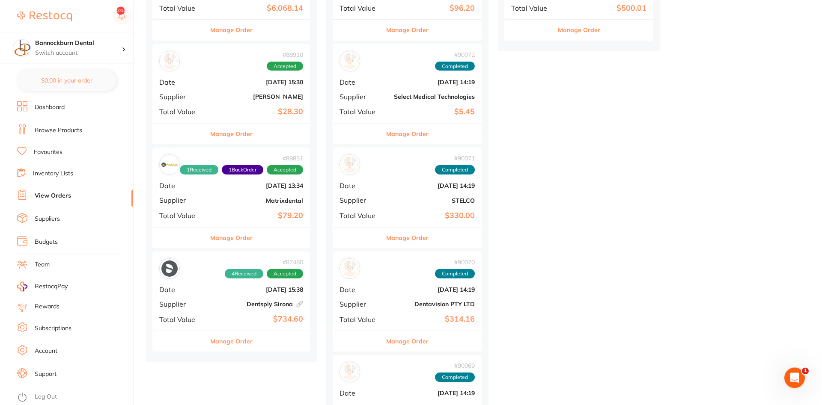
scroll to position [306, 0]
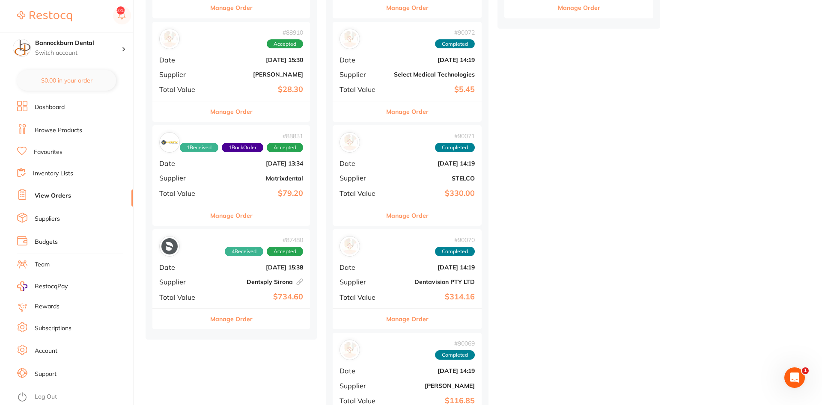
click at [229, 320] on button "Manage Order" at bounding box center [231, 319] width 42 height 21
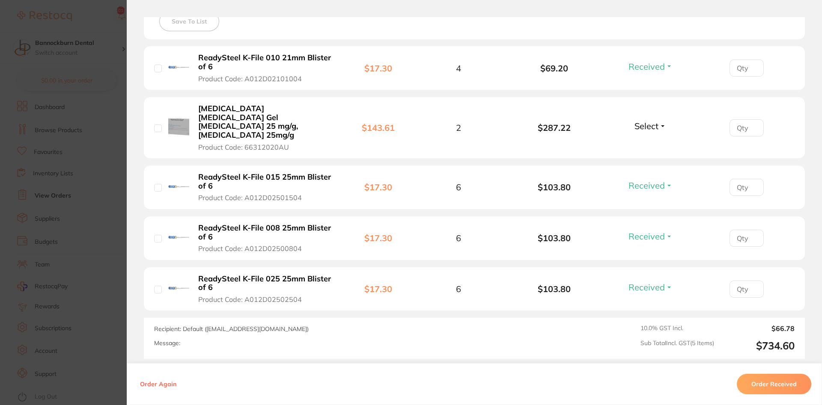
scroll to position [257, 0]
click at [120, 51] on section "Order ID: Restocq- 87480 Linked Order Order Information 4 Received Accepted Ord…" at bounding box center [411, 202] width 822 height 405
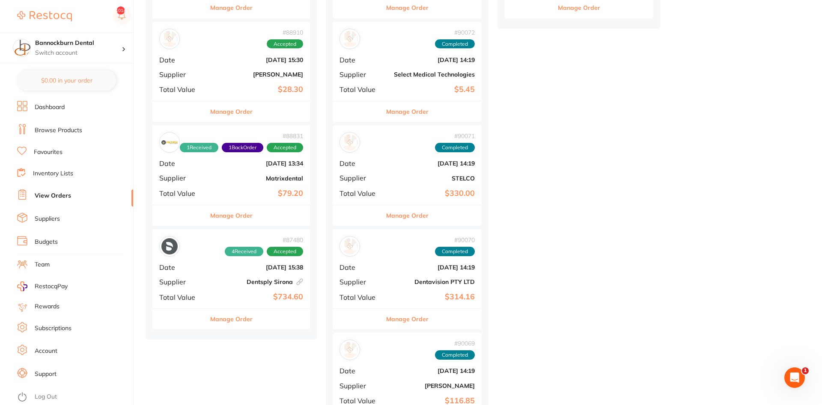
click at [246, 320] on button "Manage Order" at bounding box center [231, 319] width 42 height 21
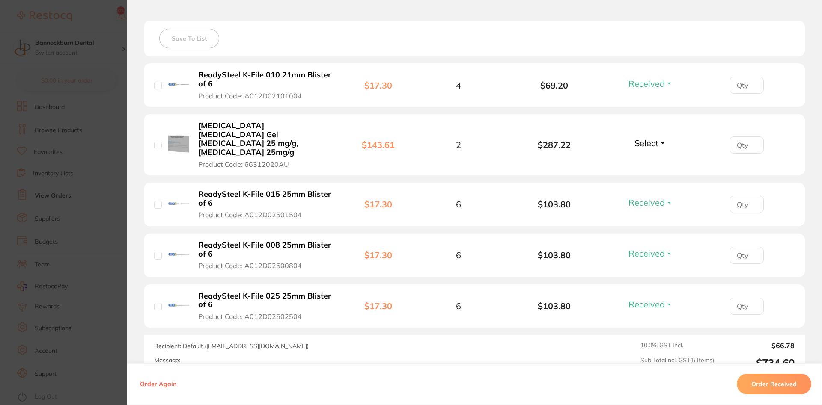
scroll to position [257, 0]
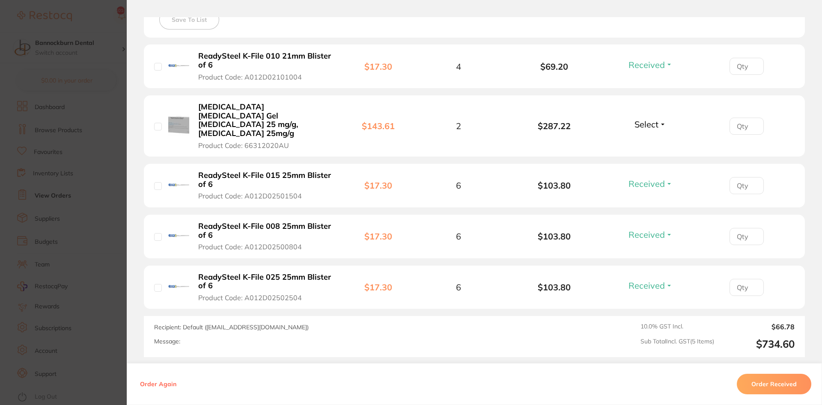
click at [125, 156] on section "Order ID: Restocq- 87480 Linked Order Order Information 4 Received Accepted Ord…" at bounding box center [411, 202] width 822 height 405
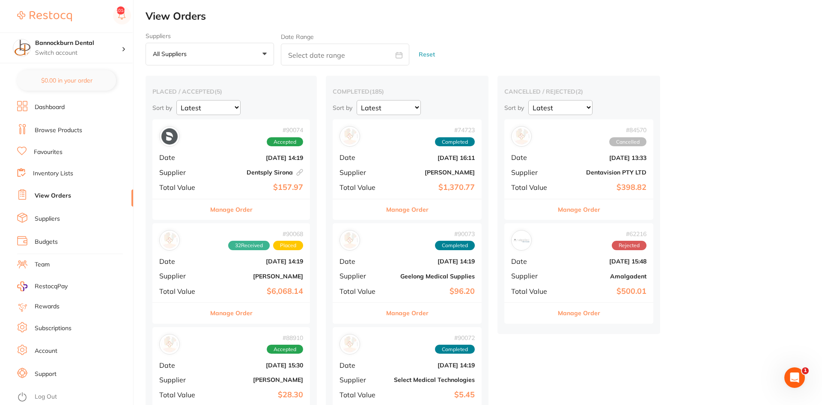
click at [240, 211] on button "Manage Order" at bounding box center [231, 209] width 42 height 21
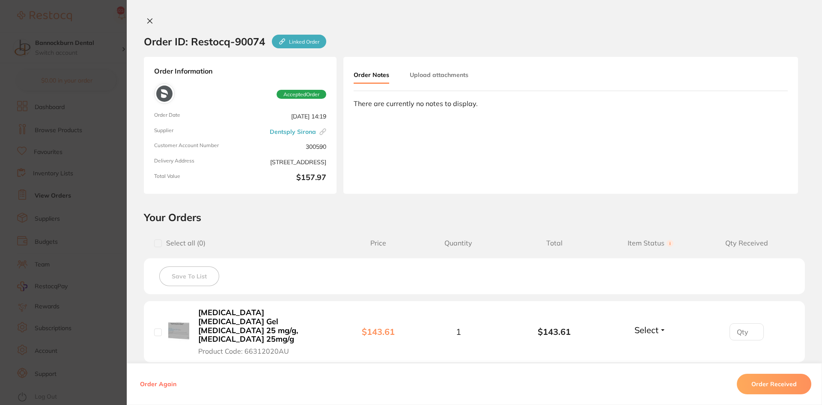
click at [147, 24] on icon at bounding box center [149, 21] width 7 height 7
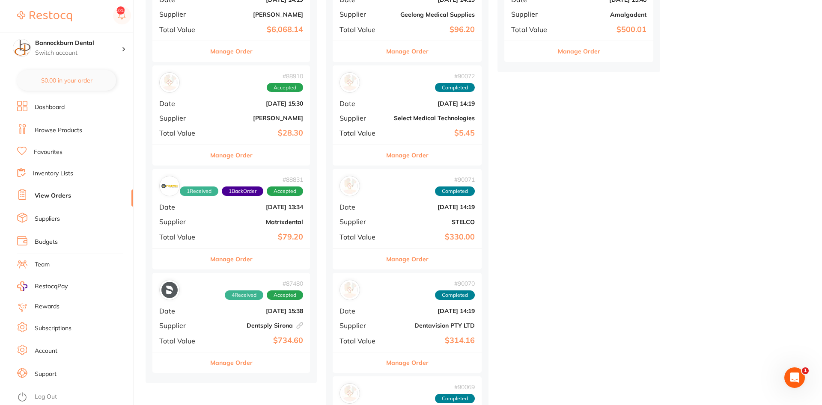
scroll to position [349, 0]
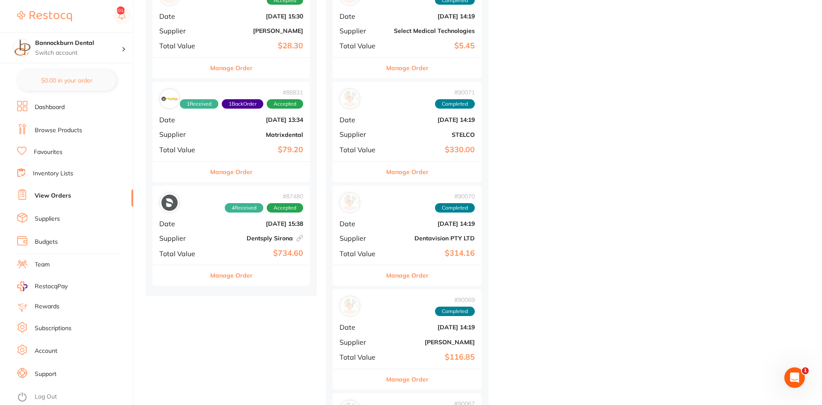
click at [231, 276] on button "Manage Order" at bounding box center [231, 275] width 42 height 21
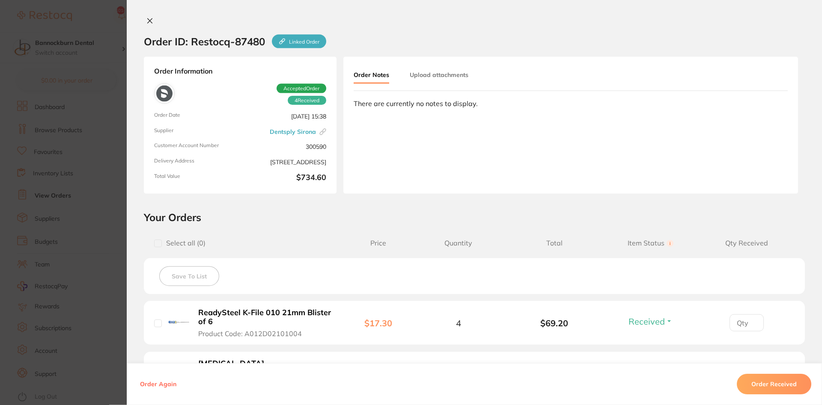
scroll to position [175, 0]
drag, startPoint x: 151, startPoint y: 22, endPoint x: 235, endPoint y: 89, distance: 106.9
click at [151, 22] on icon at bounding box center [149, 21] width 7 height 7
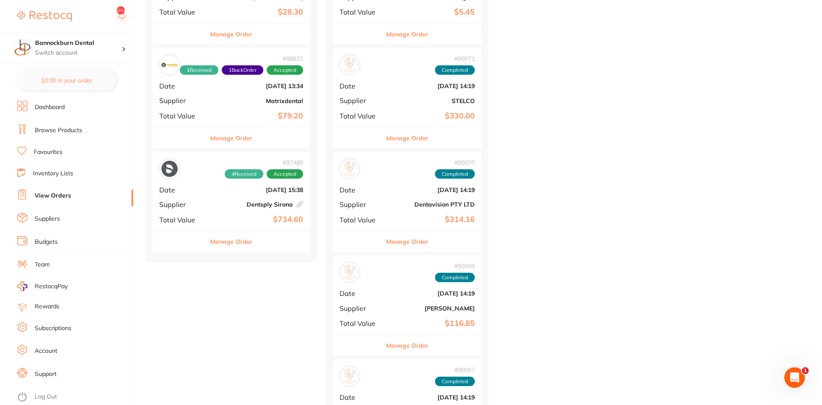
scroll to position [393, 0]
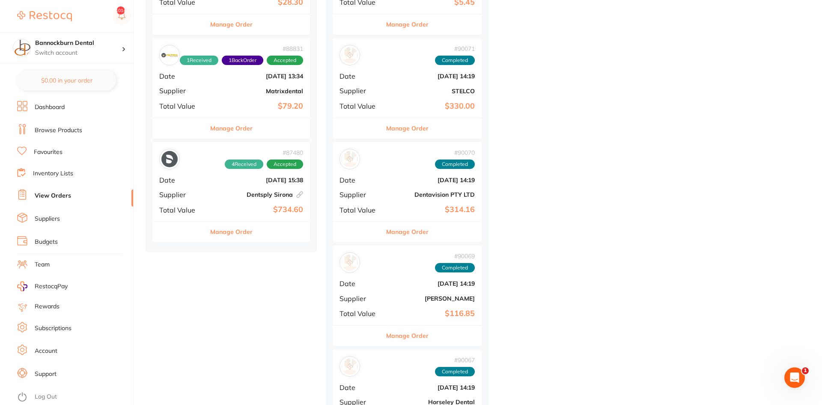
click at [220, 232] on button "Manage Order" at bounding box center [231, 232] width 42 height 21
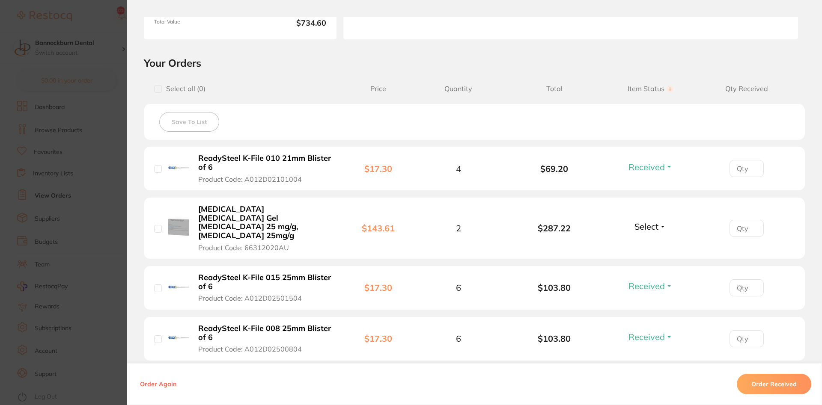
scroll to position [154, 0]
click at [647, 222] on span "Select" at bounding box center [646, 227] width 24 height 11
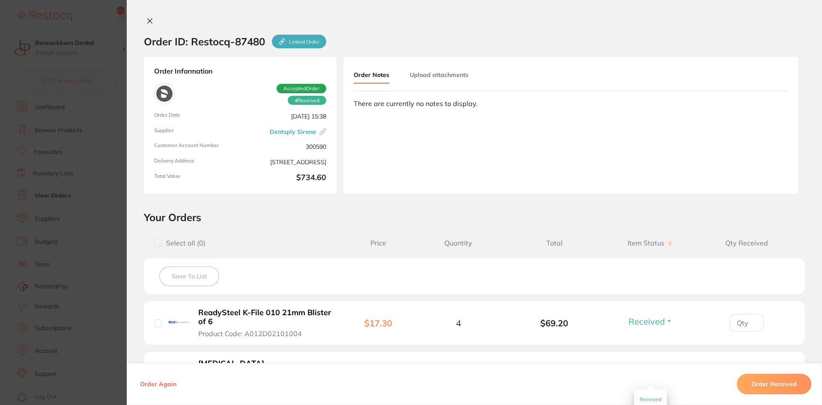
scroll to position [154, 0]
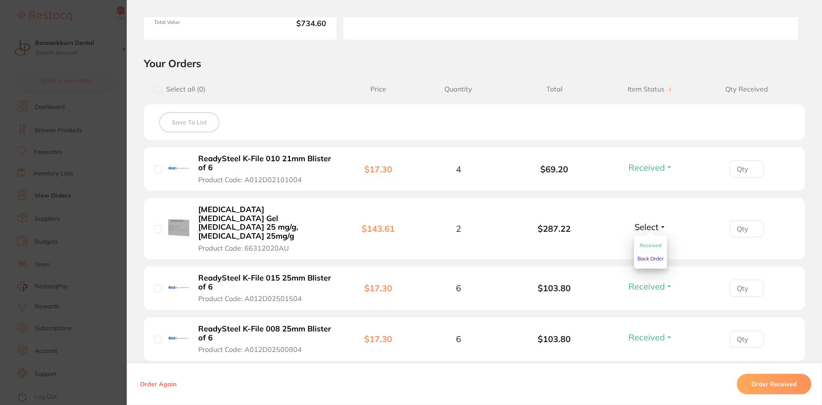
click at [646, 239] on button "Received" at bounding box center [650, 245] width 22 height 13
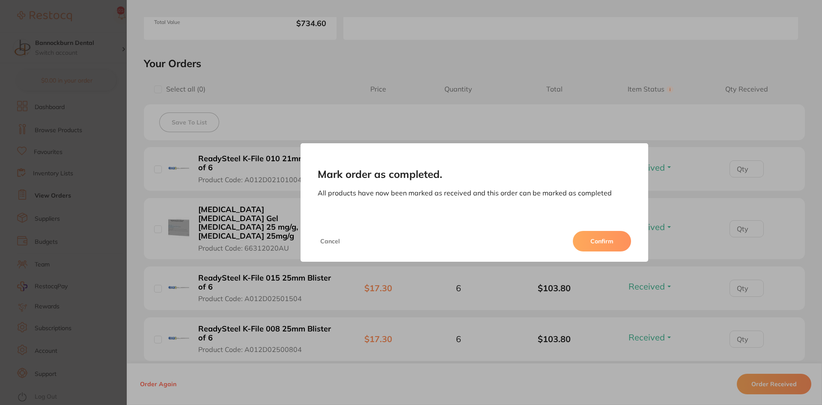
click at [606, 245] on button "Confirm" at bounding box center [602, 241] width 58 height 21
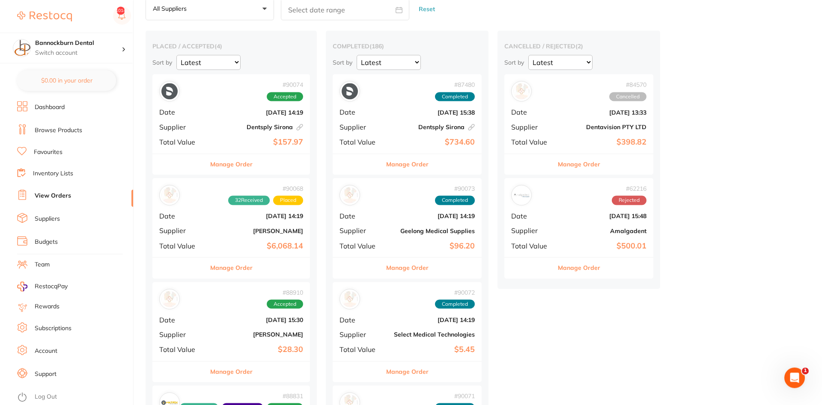
scroll to position [44, 0]
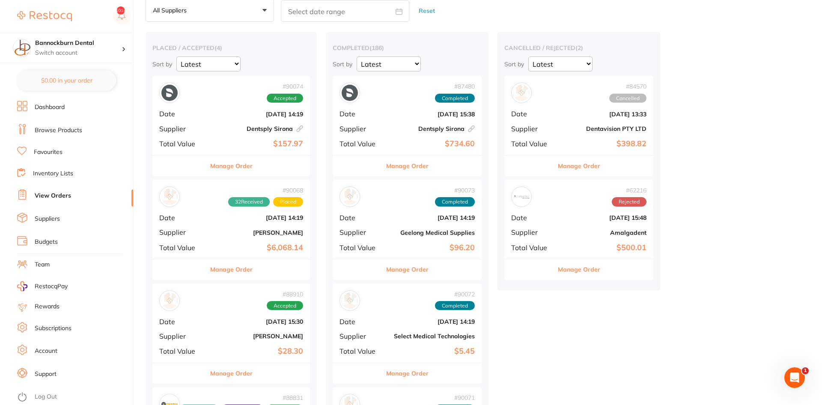
click at [238, 160] on button "Manage Order" at bounding box center [231, 166] width 42 height 21
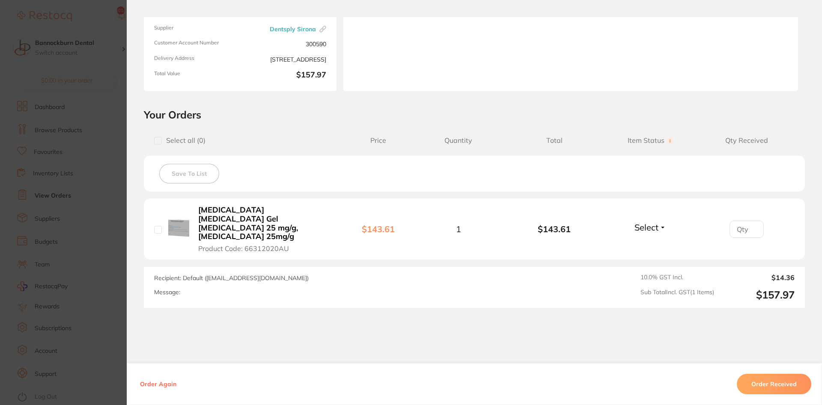
click at [618, 217] on li "Oraqix Periodontal Gel Lignocaine 25 mg/g, Prilocaine 25mg/g Product Code: 6631…" at bounding box center [474, 230] width 661 height 62
click at [654, 222] on span "Select" at bounding box center [646, 227] width 24 height 11
click at [117, 193] on section "Order ID: Restocq- 90074 Linked Order Order Information Accepted Order Order Da…" at bounding box center [411, 202] width 822 height 405
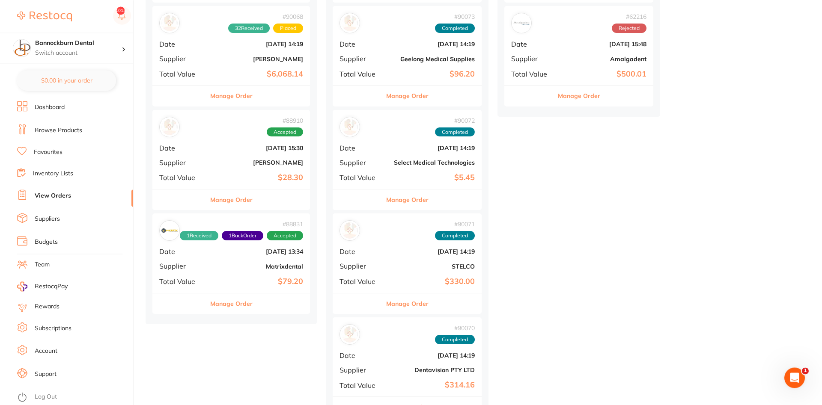
scroll to position [218, 0]
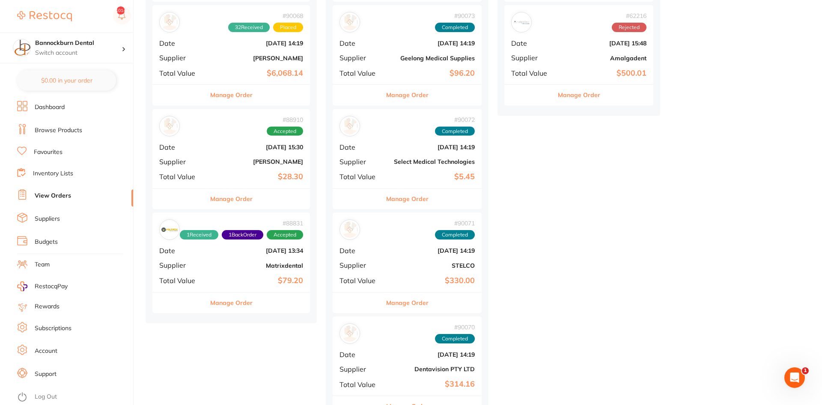
click at [240, 304] on button "Manage Order" at bounding box center [231, 303] width 42 height 21
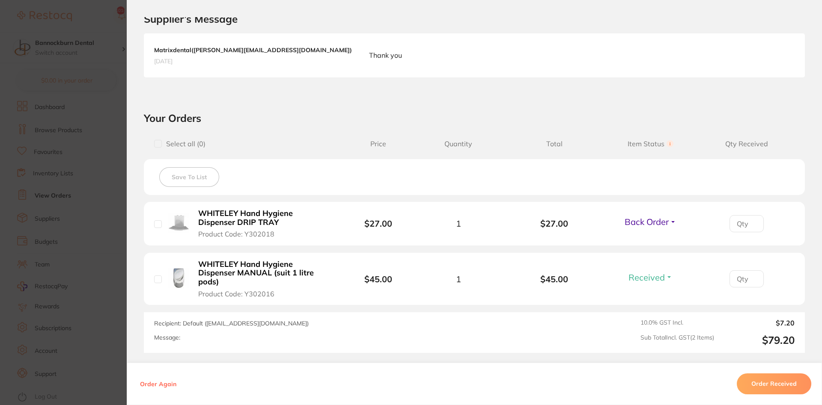
click at [125, 205] on section "Order ID: Restocq- 88831 Order Information 1 Received 1 Back Order Accepted Ord…" at bounding box center [411, 202] width 822 height 405
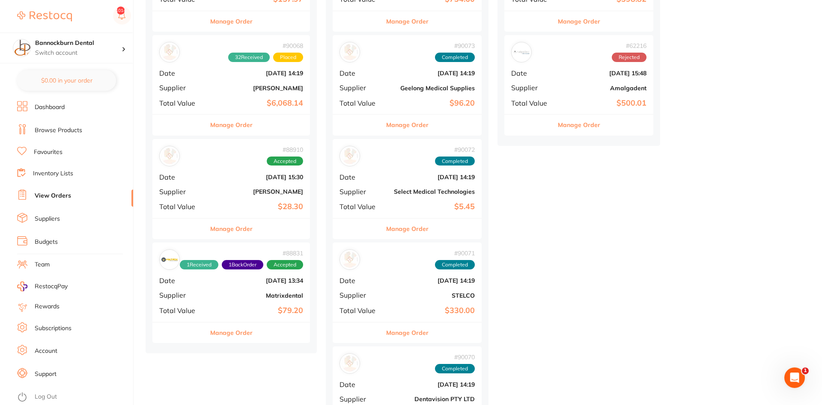
scroll to position [175, 0]
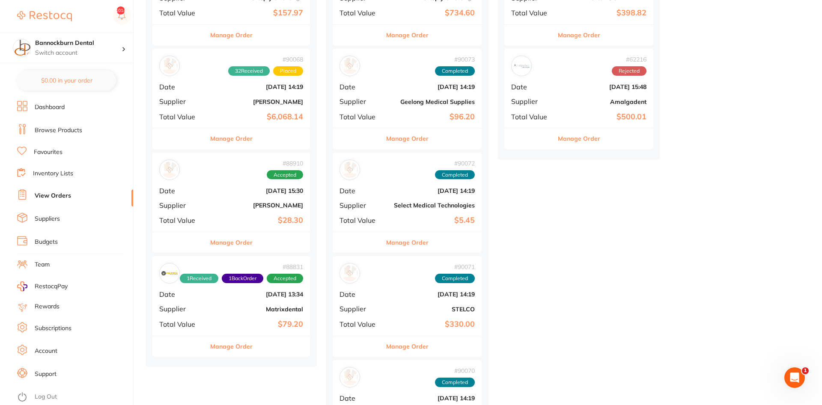
click at [237, 244] on button "Manage Order" at bounding box center [231, 242] width 42 height 21
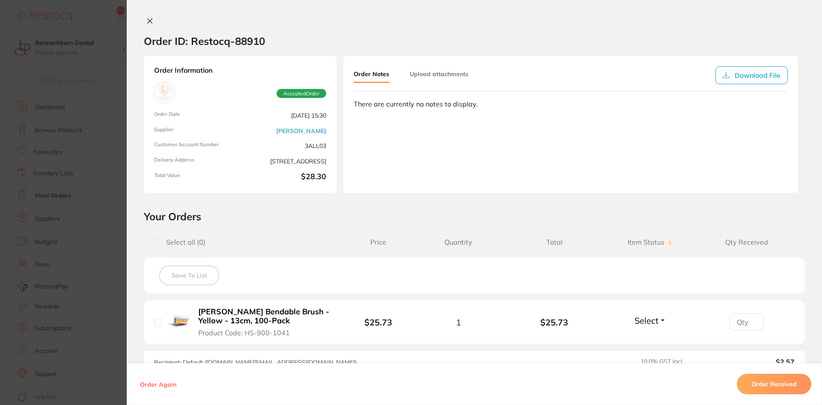
click at [120, 235] on section "Order ID: Restocq- 88910 Order Information Accepted Order Order Date Aug 4 2025…" at bounding box center [411, 202] width 822 height 405
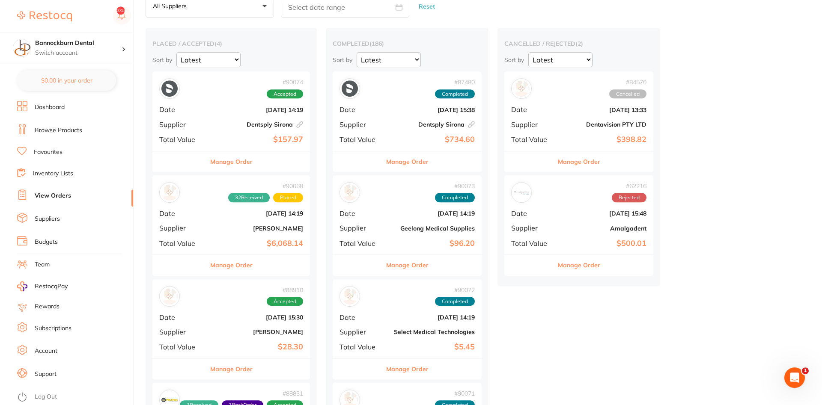
scroll to position [44, 0]
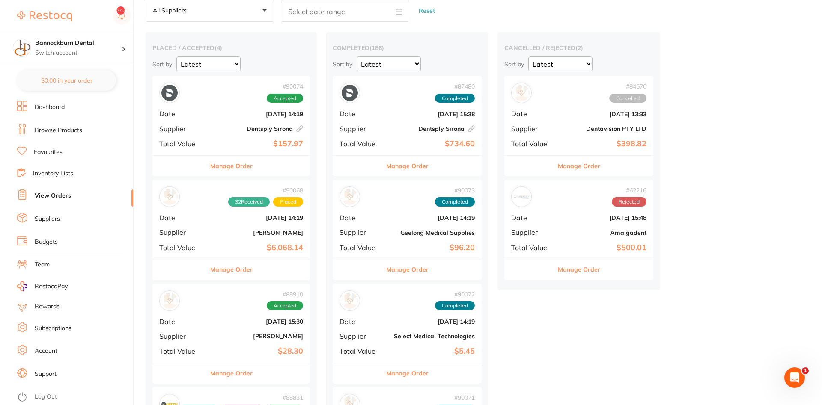
click at [238, 270] on button "Manage Order" at bounding box center [231, 269] width 42 height 21
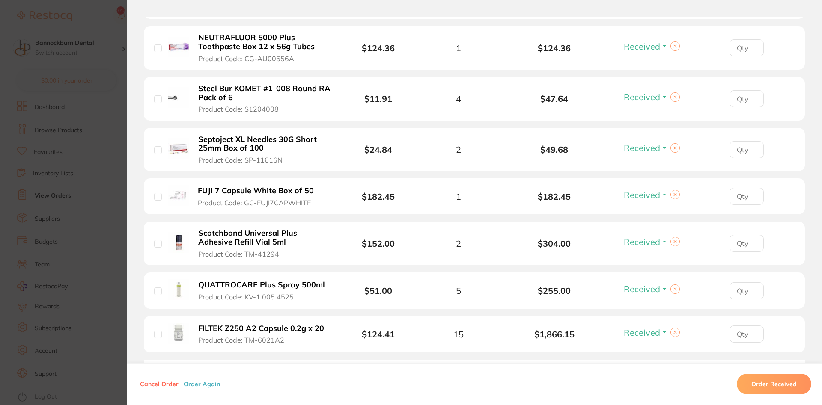
scroll to position [1643, 0]
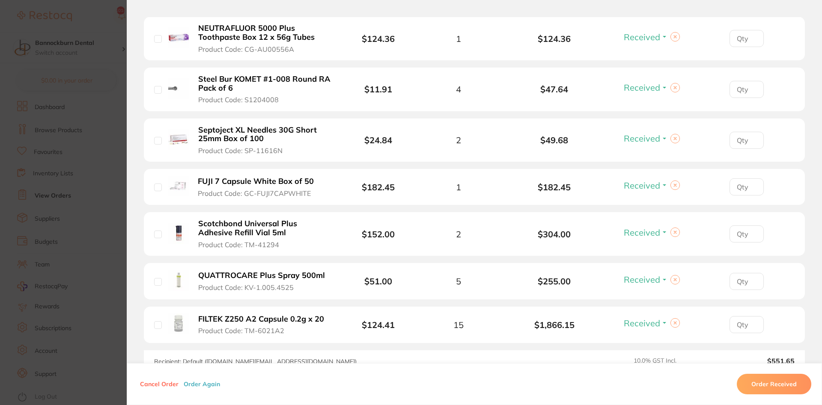
click at [123, 206] on section "Order ID: Restocq- 90068 Order Information 32 Received Placed Order Order Date …" at bounding box center [411, 202] width 822 height 405
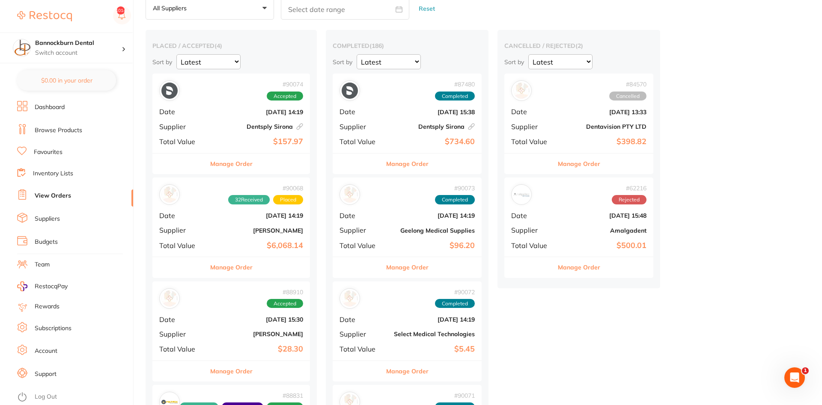
scroll to position [44, 0]
